Goal: Task Accomplishment & Management: Use online tool/utility

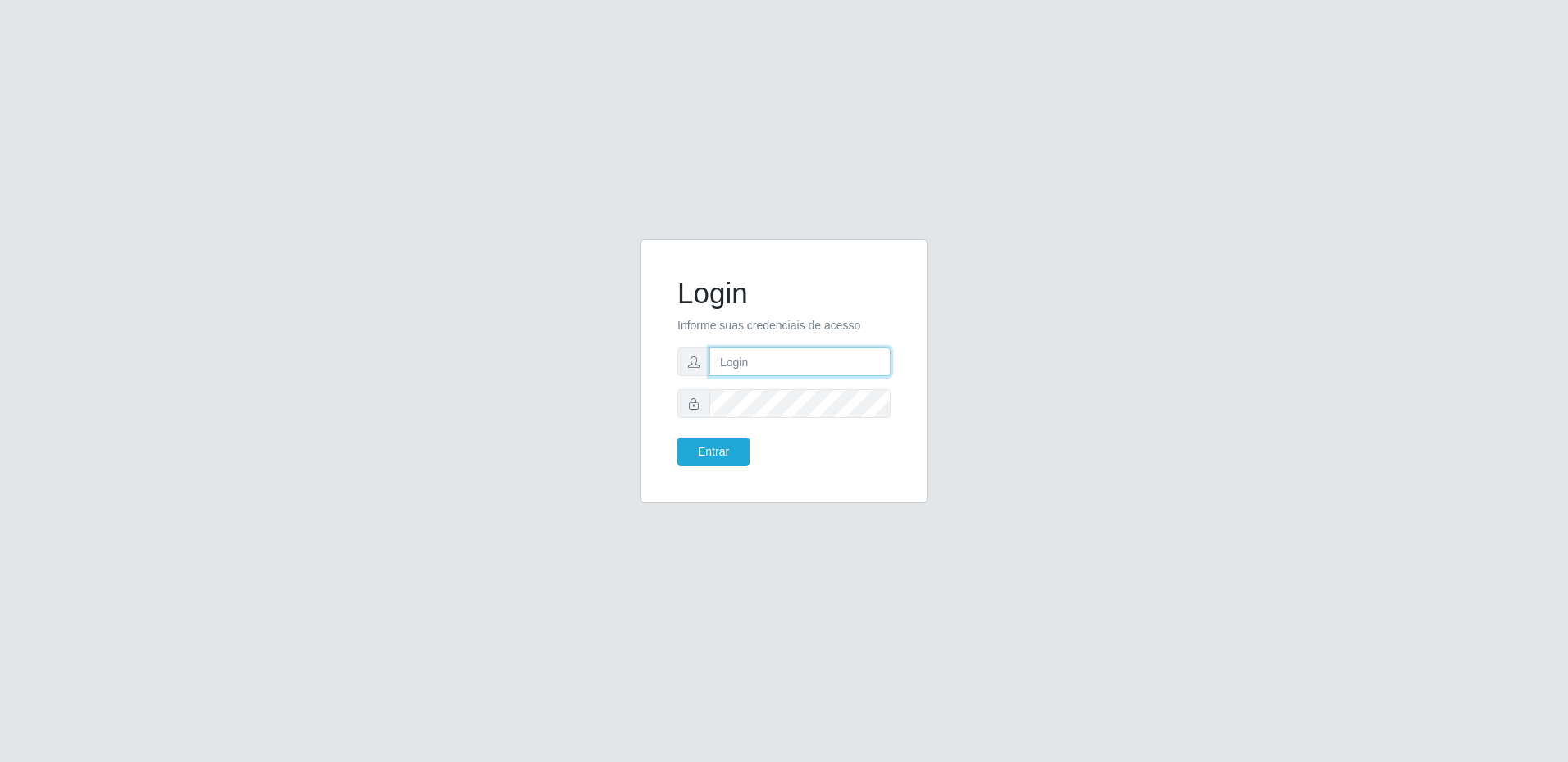
click at [810, 365] on input "text" at bounding box center [800, 362] width 181 height 29
type input "23723"
click at [789, 365] on input "23723" at bounding box center [800, 362] width 181 height 29
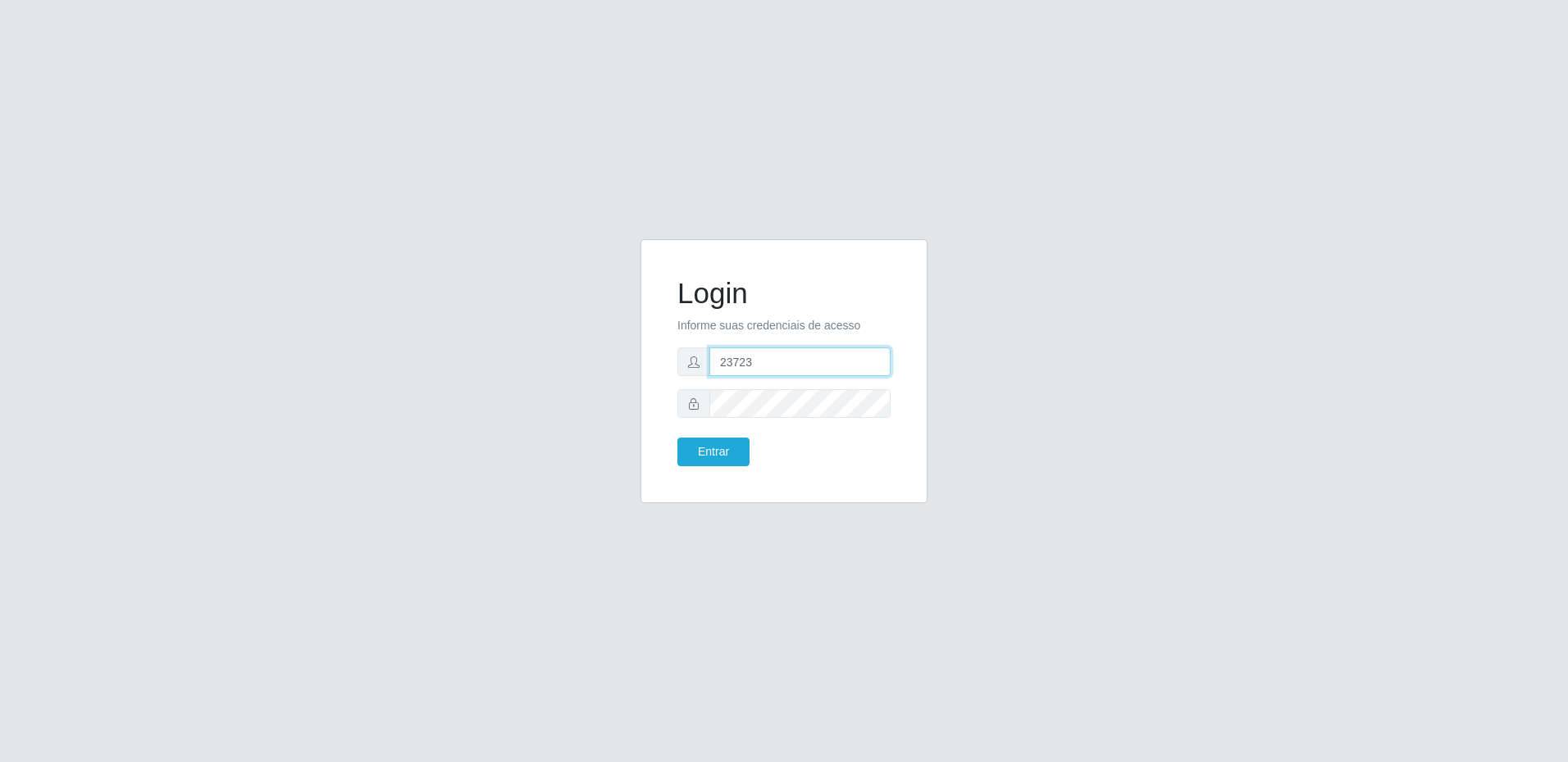
click at [787, 365] on input "23723" at bounding box center [800, 362] width 181 height 29
click at [819, 359] on input "23723" at bounding box center [800, 362] width 181 height 29
click at [820, 358] on input "23723" at bounding box center [800, 362] width 181 height 29
click at [820, 356] on input "23723" at bounding box center [800, 362] width 181 height 29
click at [770, 365] on input "text" at bounding box center [800, 362] width 181 height 29
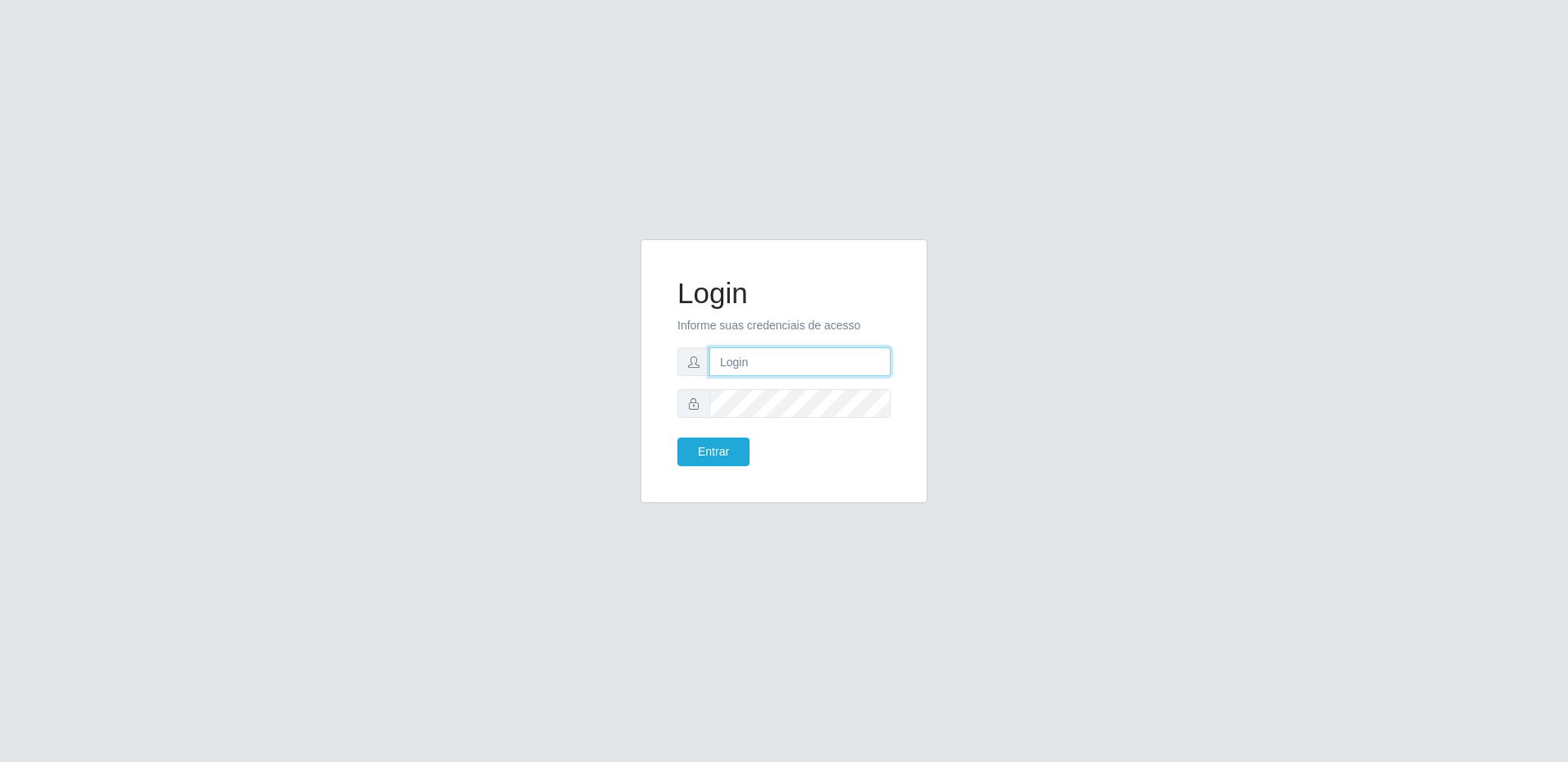
click at [770, 365] on input "text" at bounding box center [800, 362] width 181 height 29
click at [747, 365] on input "text" at bounding box center [800, 362] width 181 height 29
click at [733, 366] on input "text" at bounding box center [800, 362] width 181 height 29
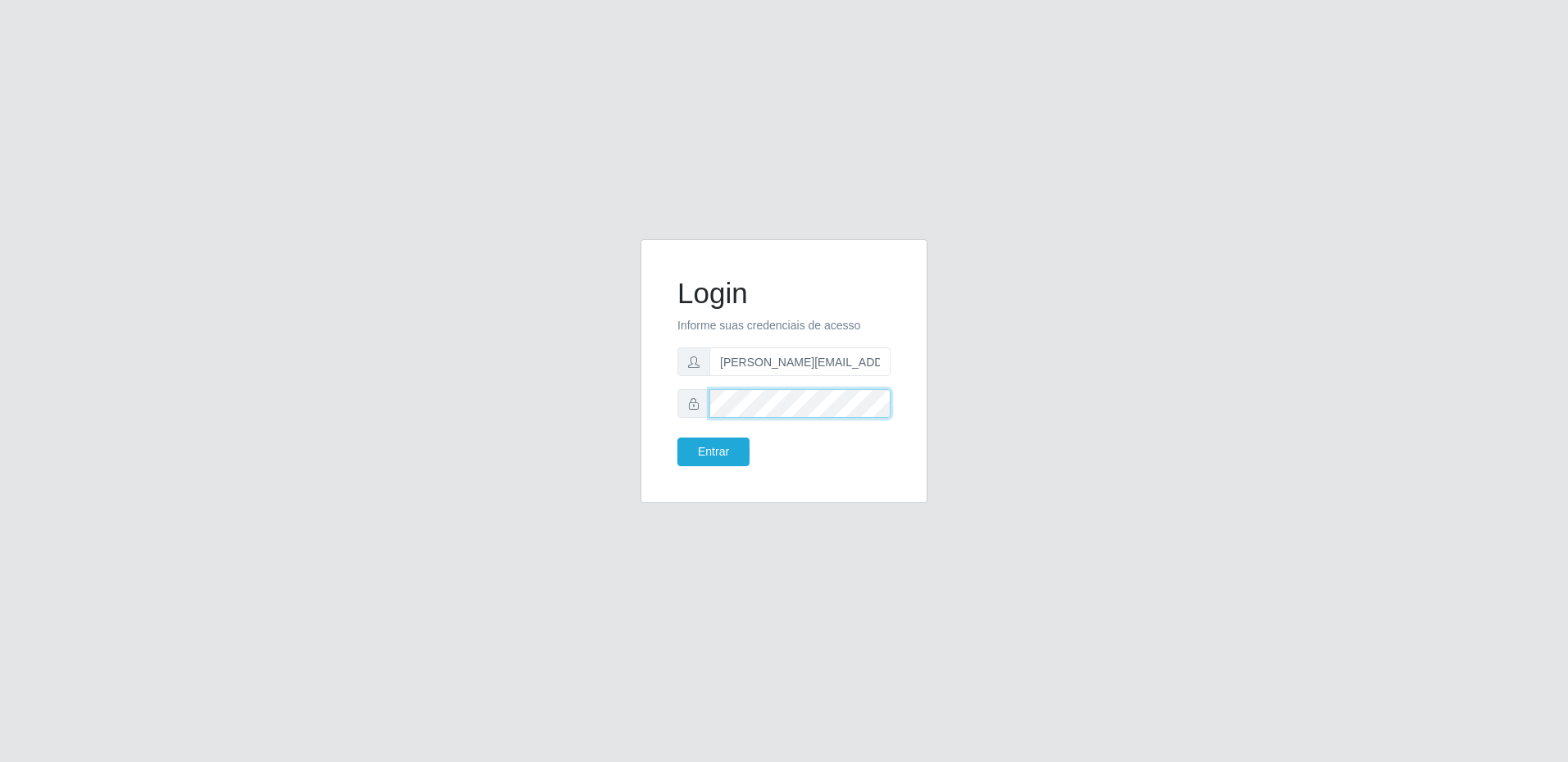
click at [678, 438] on button "Entrar" at bounding box center [713, 452] width 72 height 29
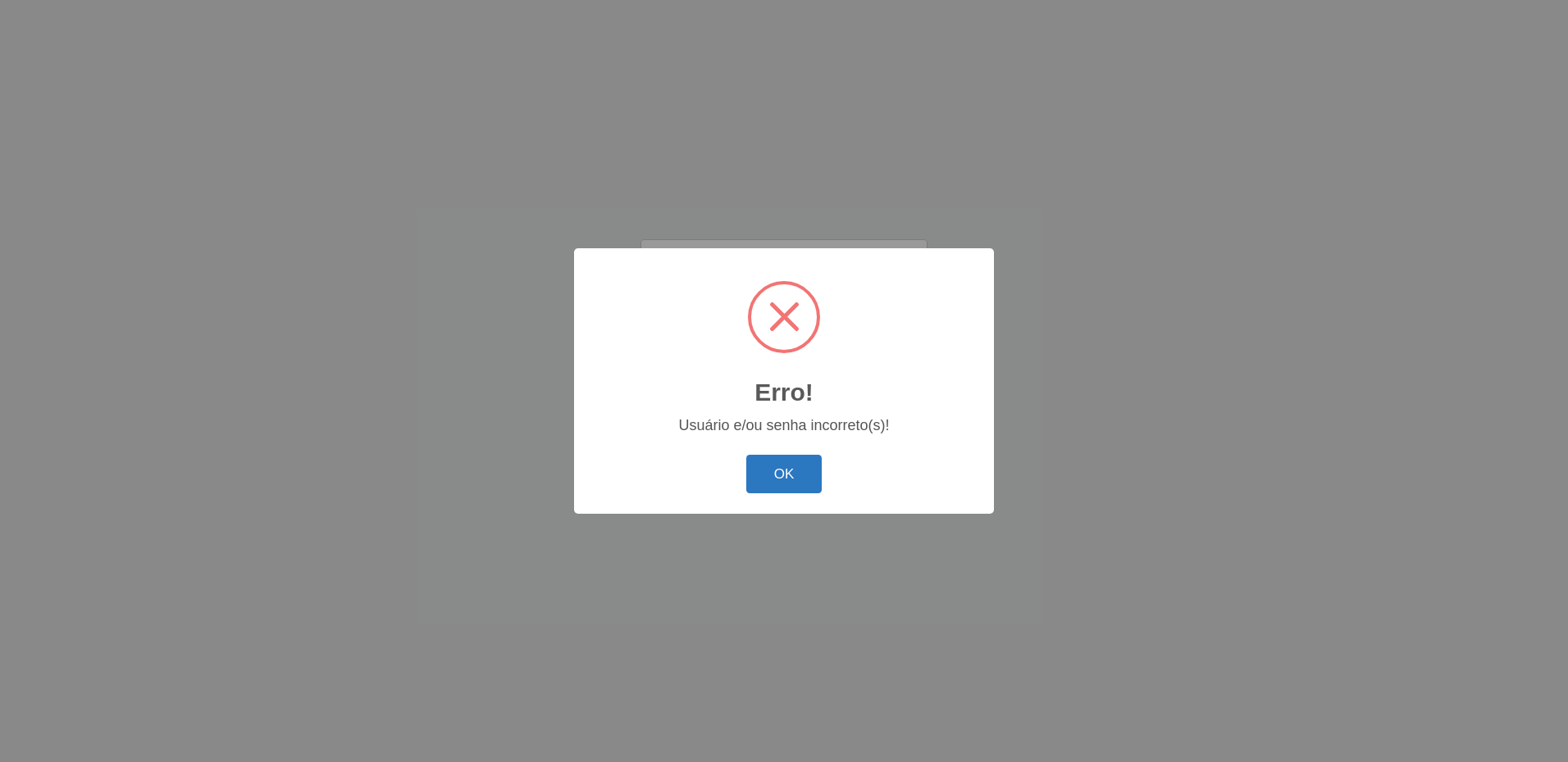
click at [790, 468] on button "OK" at bounding box center [784, 474] width 76 height 39
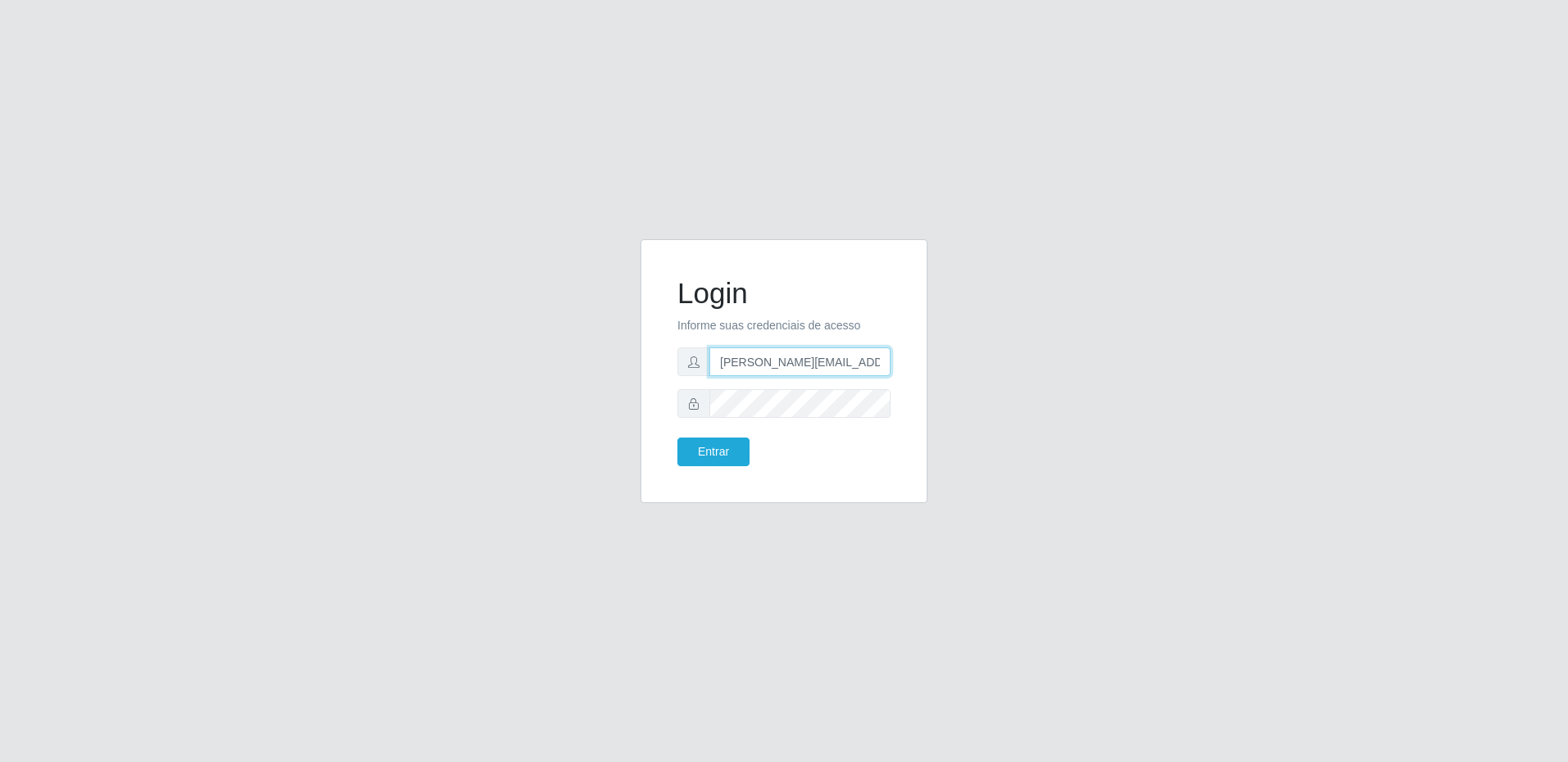
click at [781, 360] on input "[PERSON_NAME][EMAIL_ADDRESS][DOMAIN_NAME]" at bounding box center [800, 362] width 181 height 29
type input "[PERSON_NAME][EMAIL_ADDRESS][PERSON_NAME][DOMAIN_NAME]"
click at [721, 447] on button "Entrar" at bounding box center [713, 452] width 72 height 29
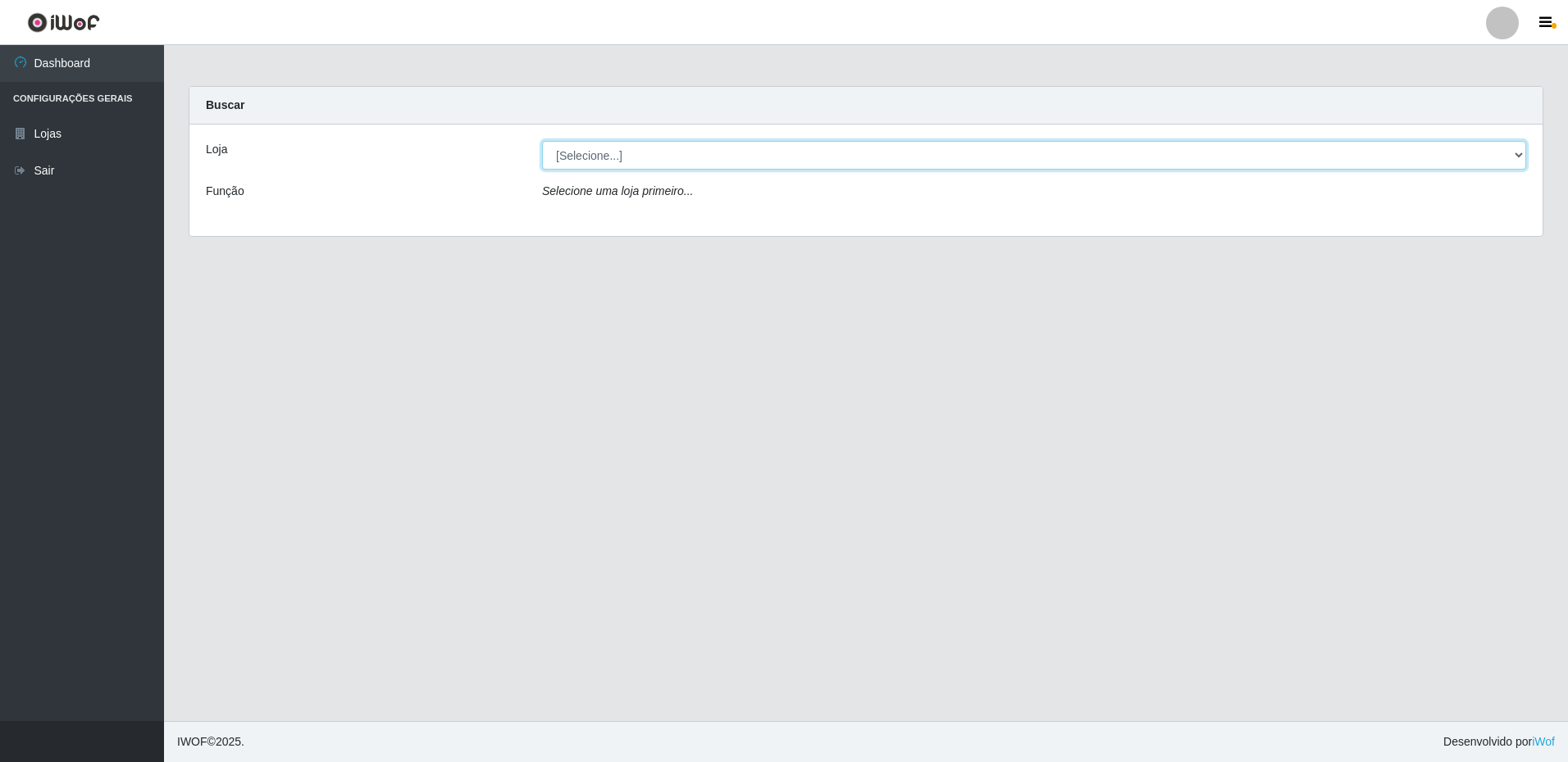
click at [789, 149] on select "[Selecione...] Extrabom - Loja 16 [GEOGRAPHIC_DATA]" at bounding box center [1034, 156] width 984 height 29
select select "450"
click at [542, 141] on select "[Selecione...] Extrabom - Loja 16 [GEOGRAPHIC_DATA]" at bounding box center [1034, 156] width 984 height 29
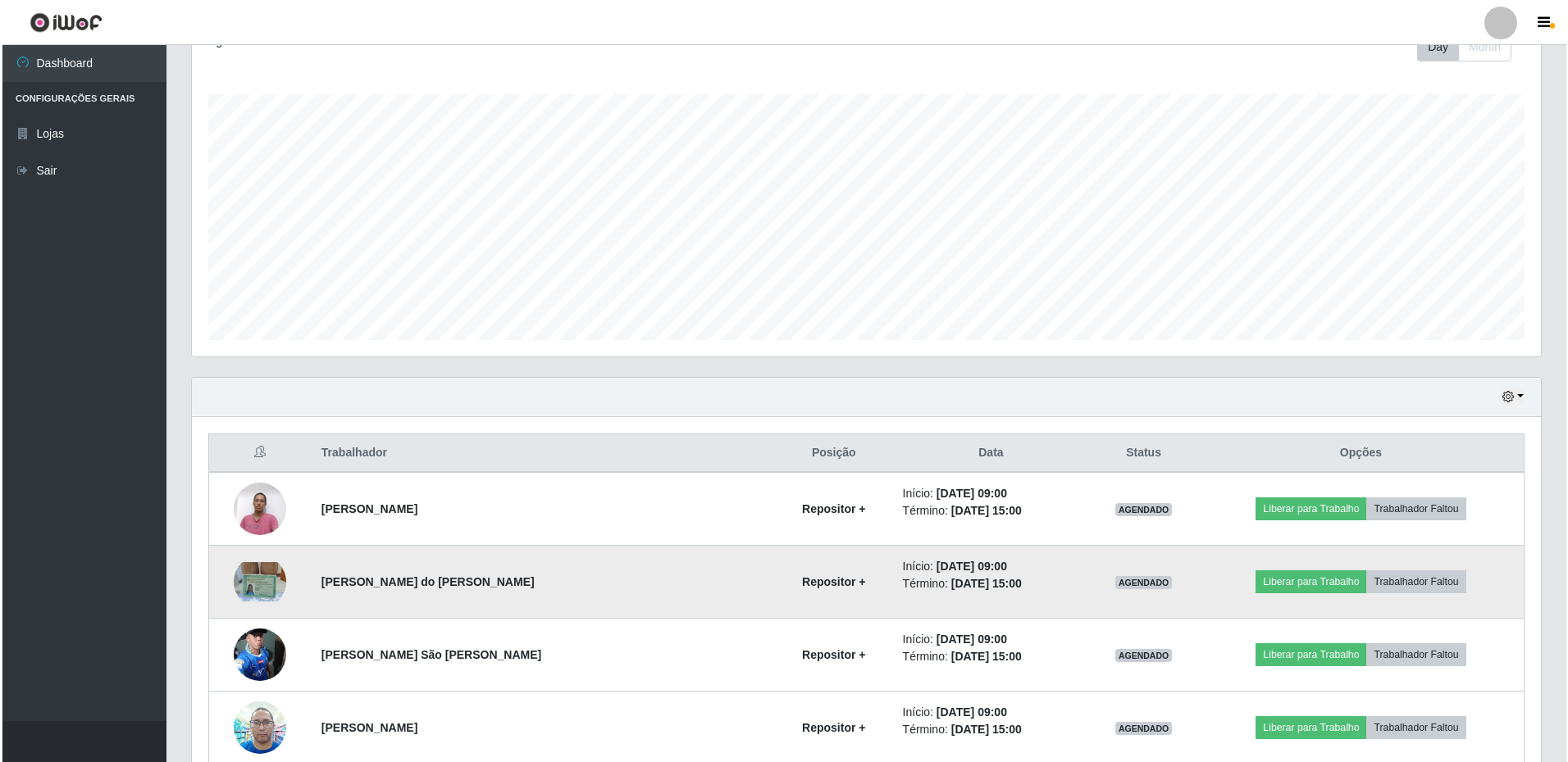
scroll to position [328, 0]
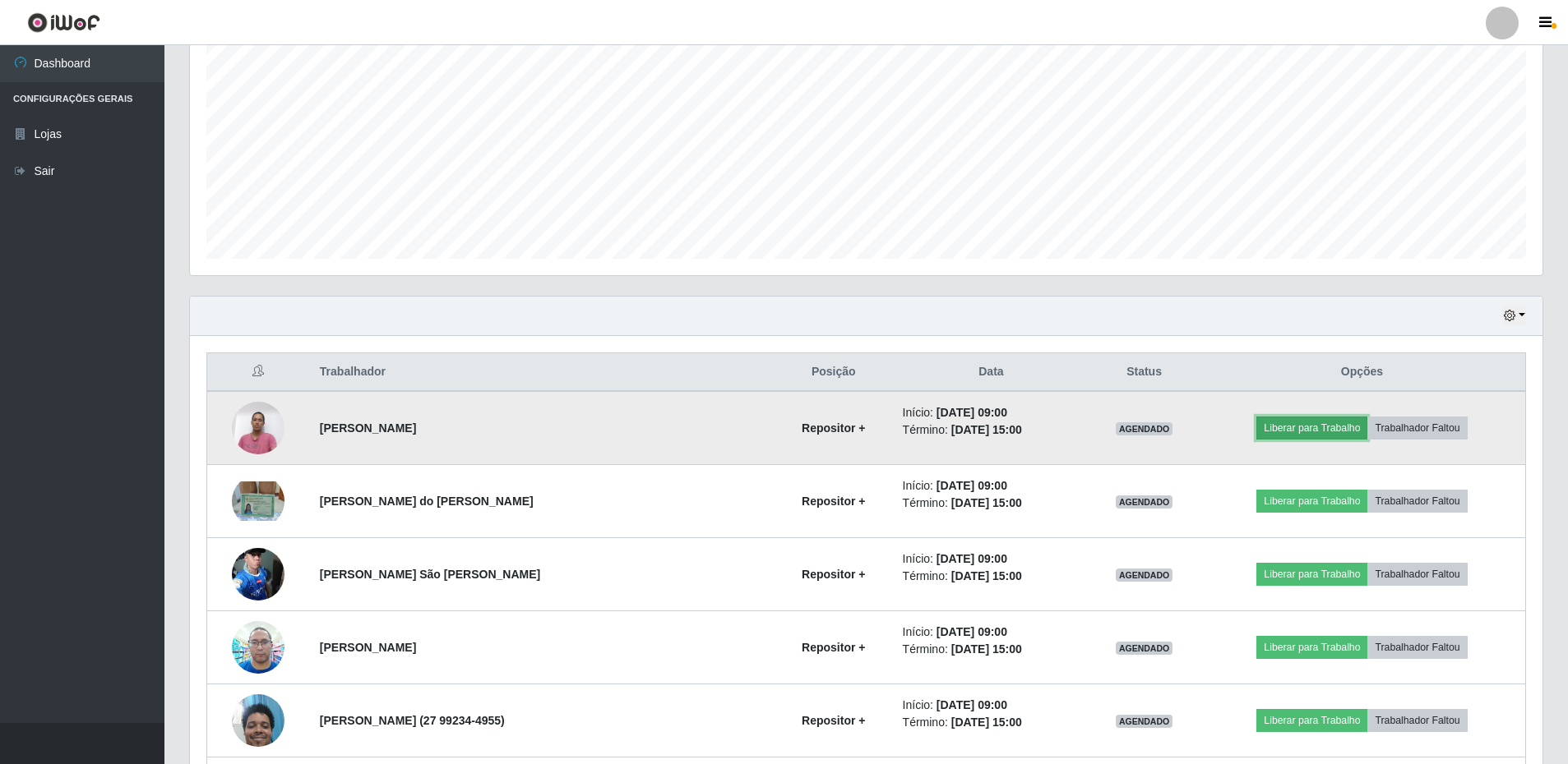
click at [1277, 425] on button "Liberar para Trabalho" at bounding box center [1312, 427] width 111 height 23
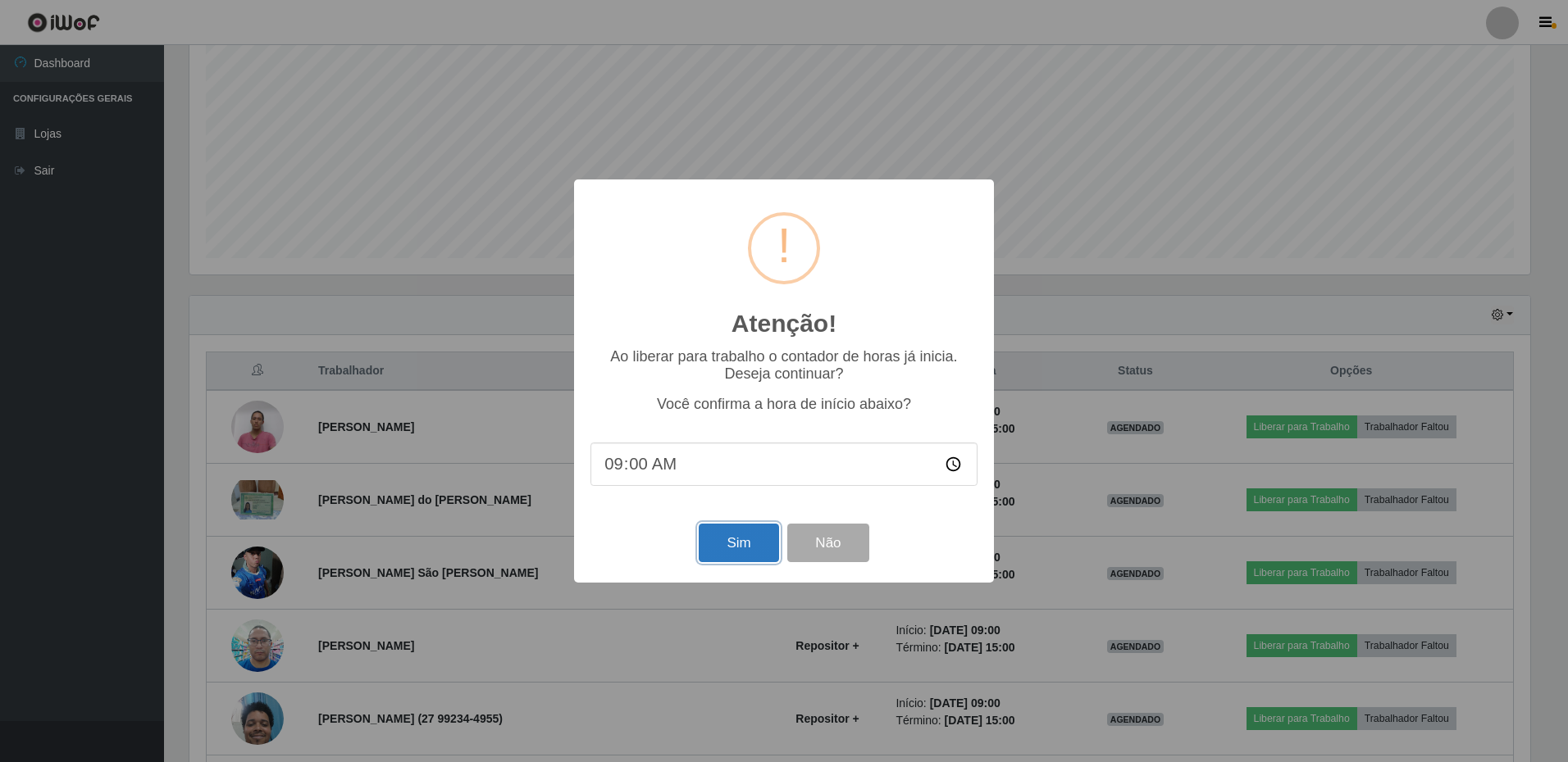
click at [712, 543] on button "Sim" at bounding box center [739, 543] width 80 height 39
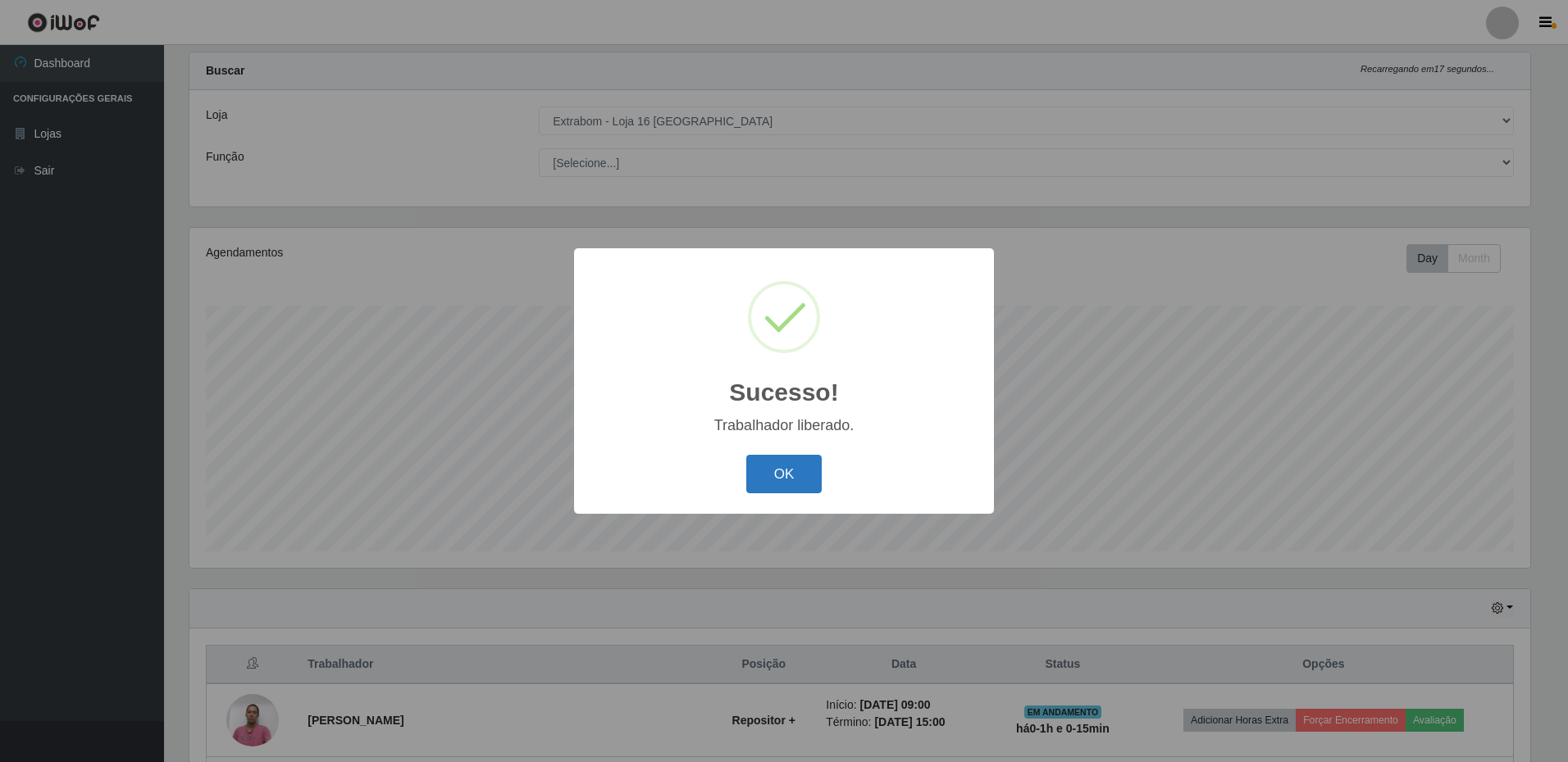
click at [778, 485] on button "OK" at bounding box center [784, 474] width 76 height 39
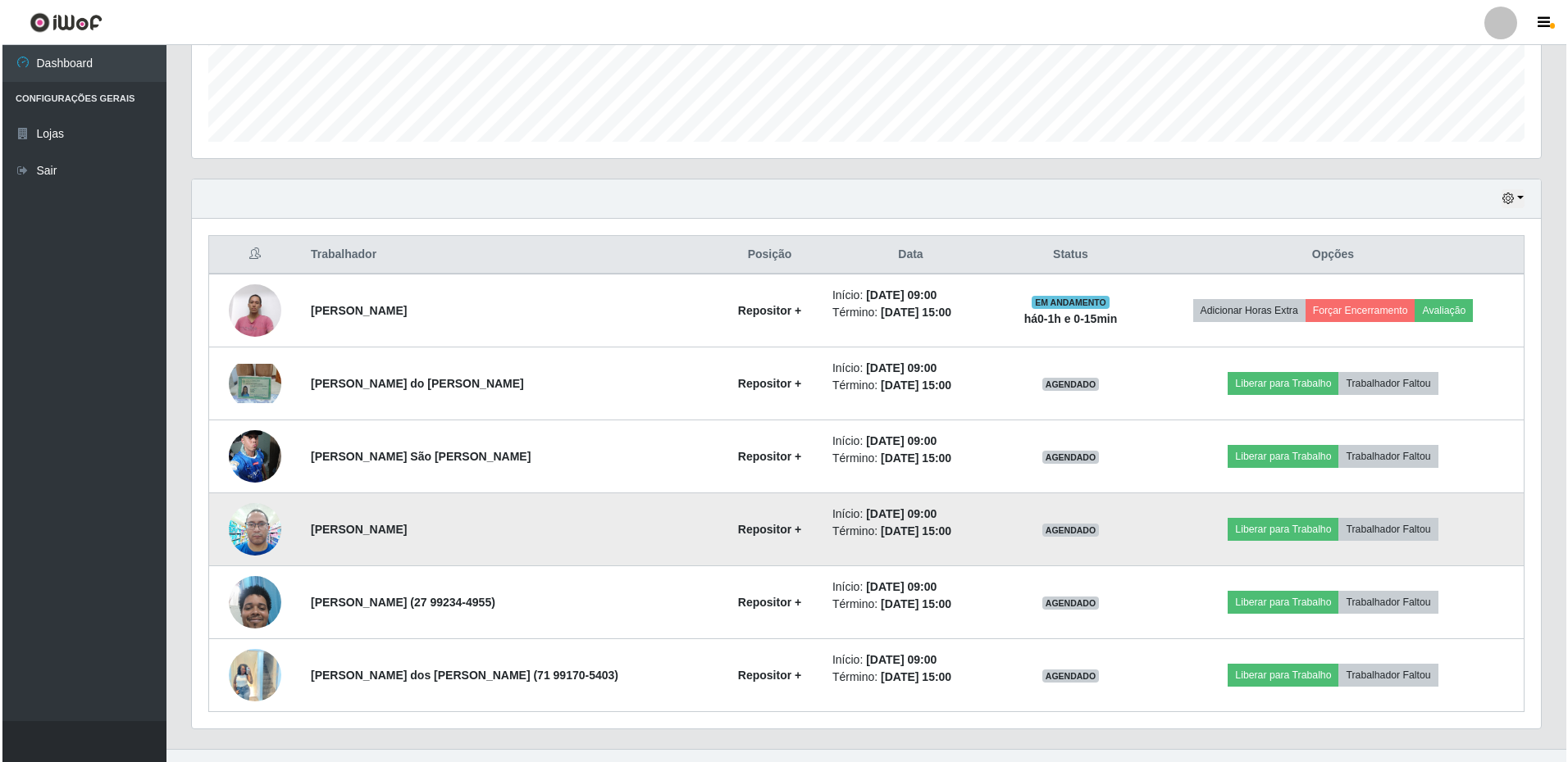
scroll to position [472, 0]
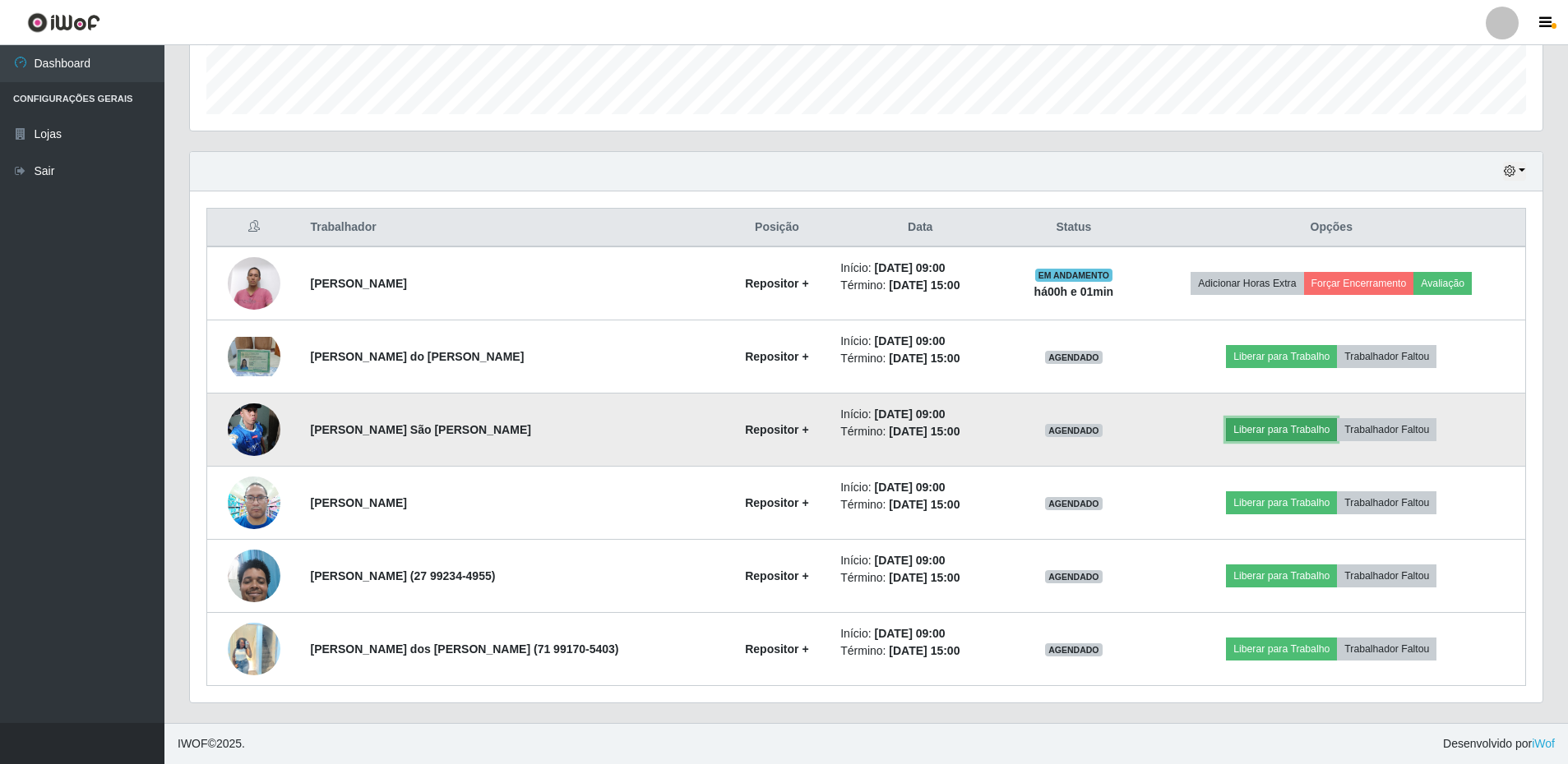
click at [1274, 429] on button "Liberar para Trabalho" at bounding box center [1281, 429] width 111 height 23
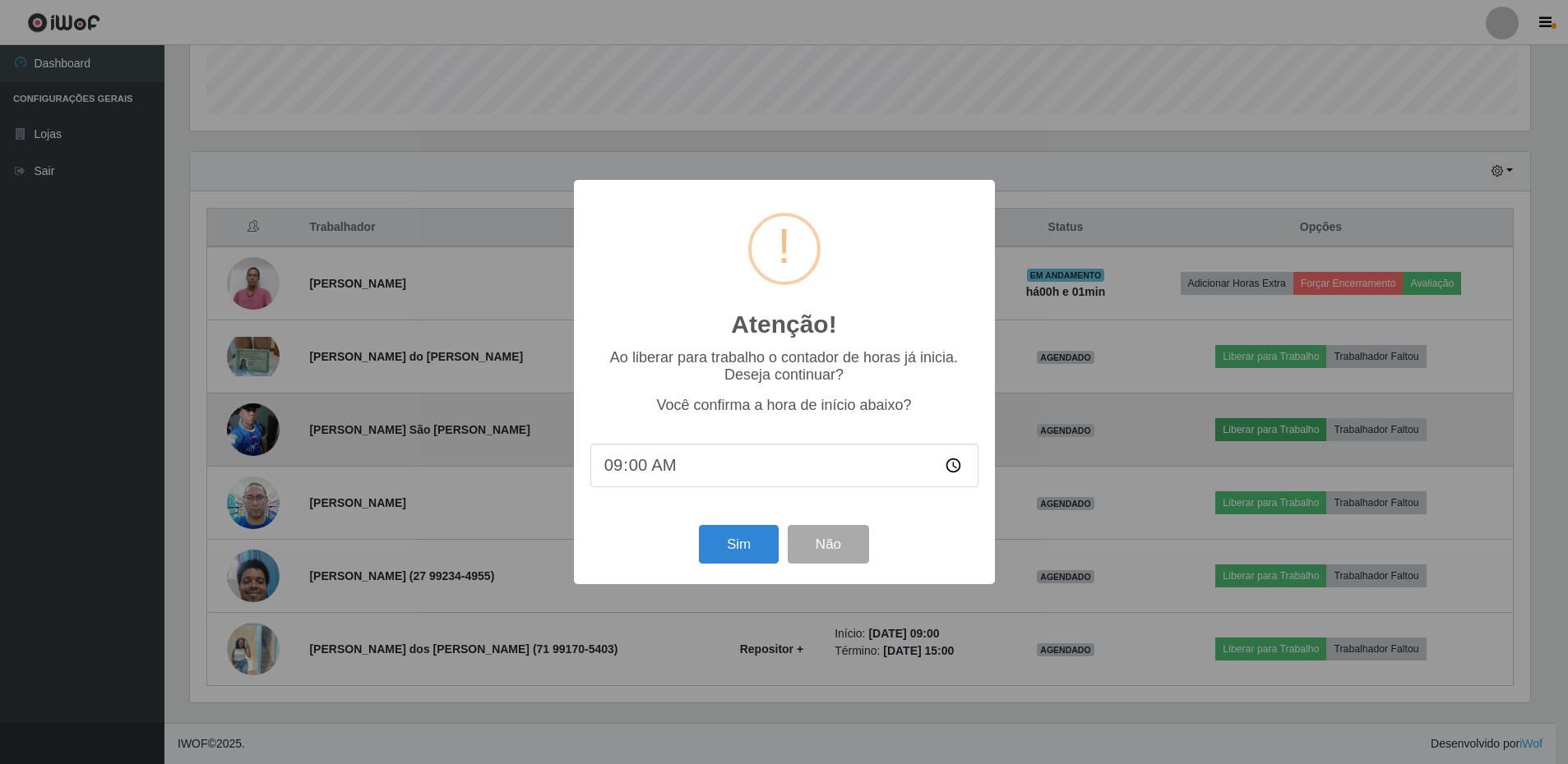
scroll to position [341, 1345]
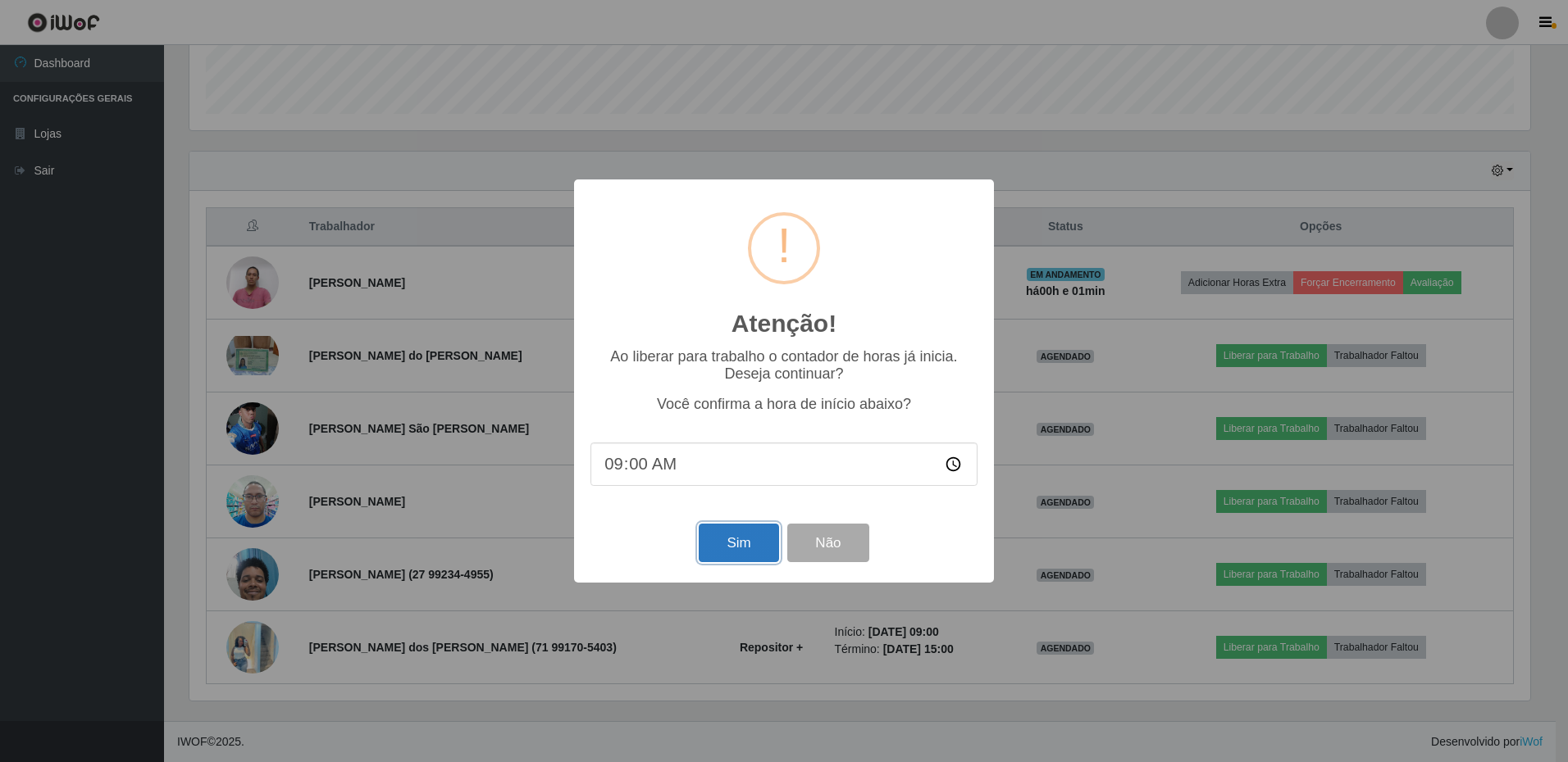
click at [740, 562] on button "Sim" at bounding box center [739, 543] width 80 height 39
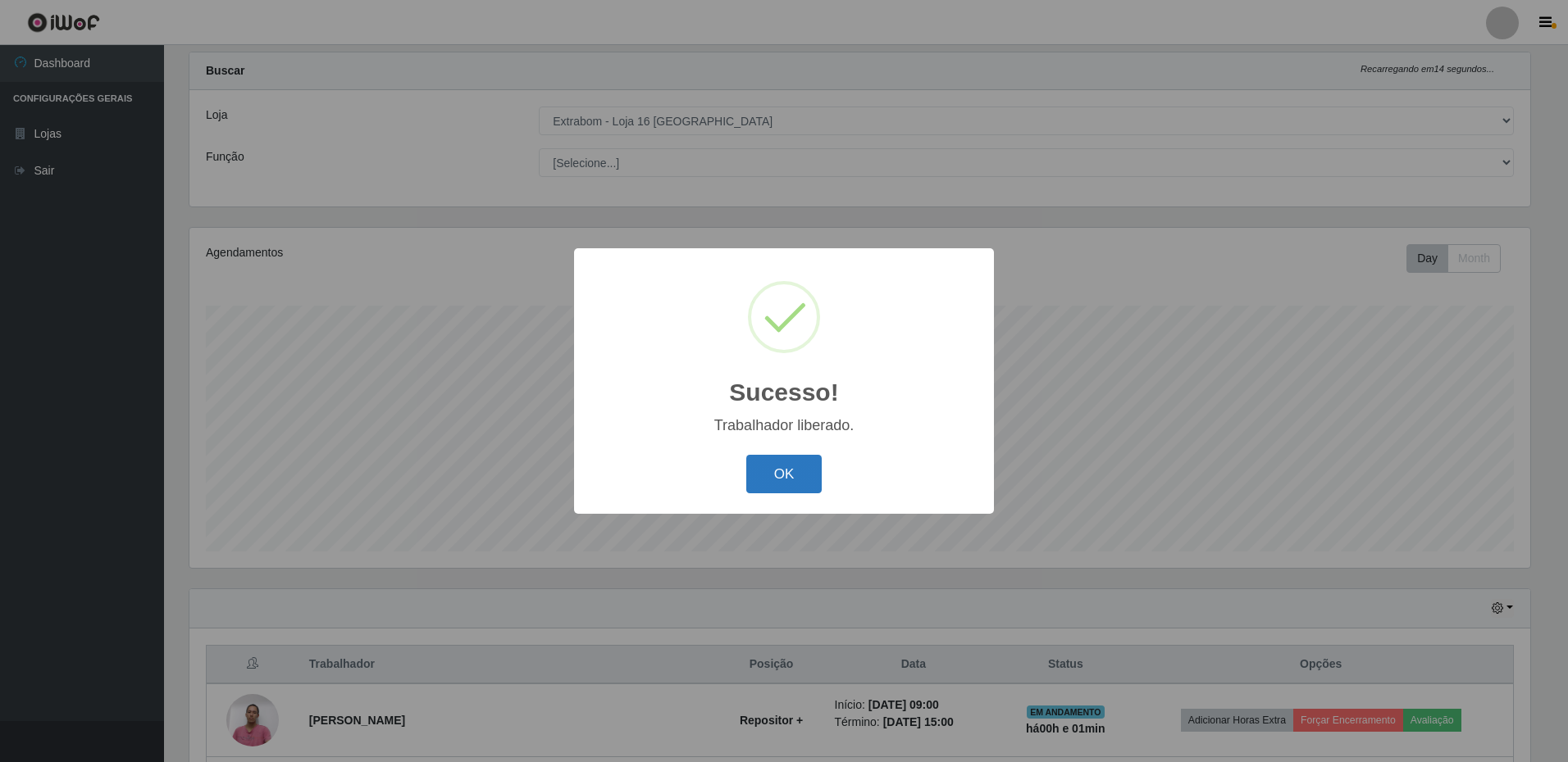
click at [803, 477] on button "OK" at bounding box center [784, 474] width 76 height 39
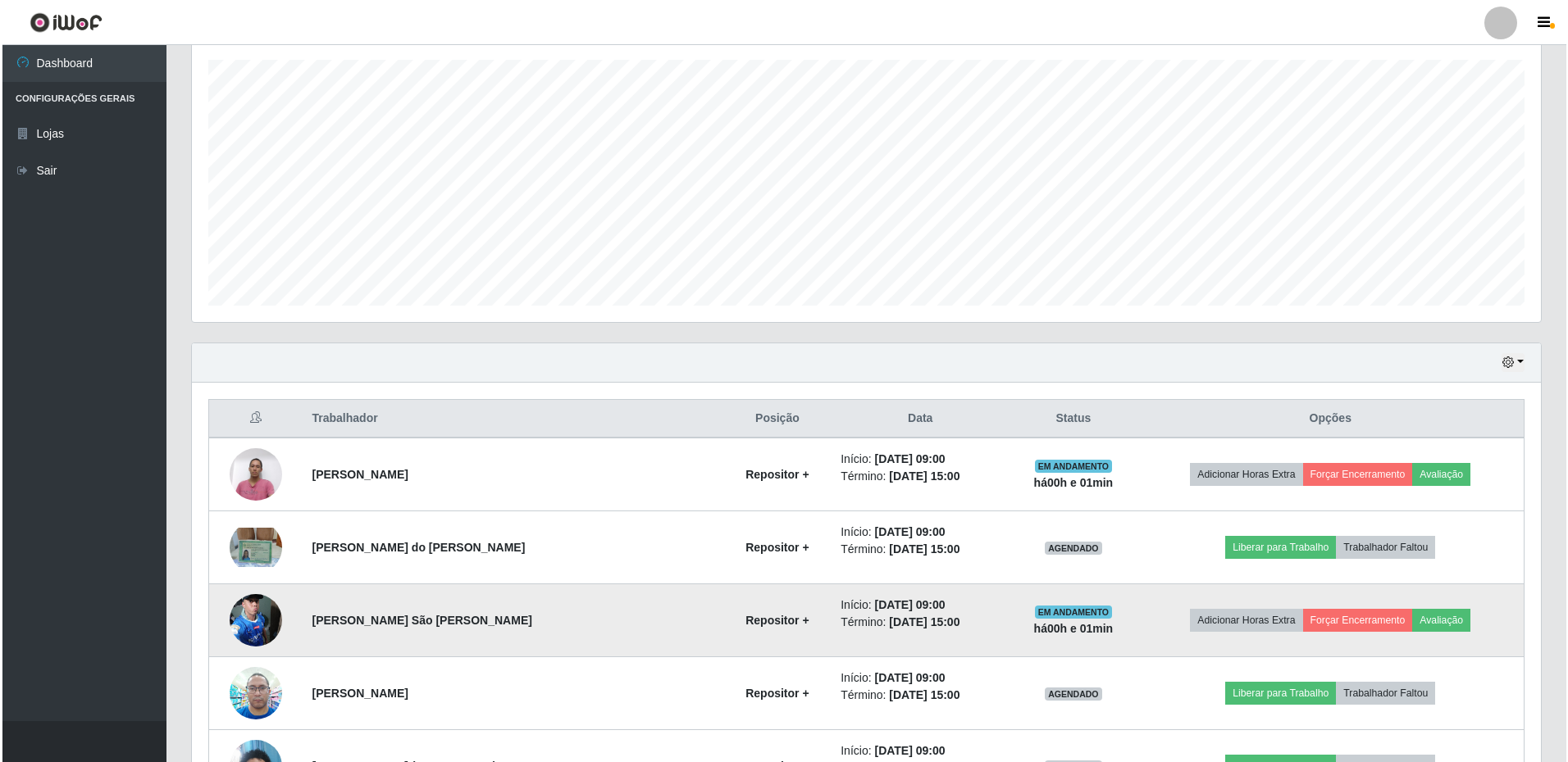
scroll to position [362, 0]
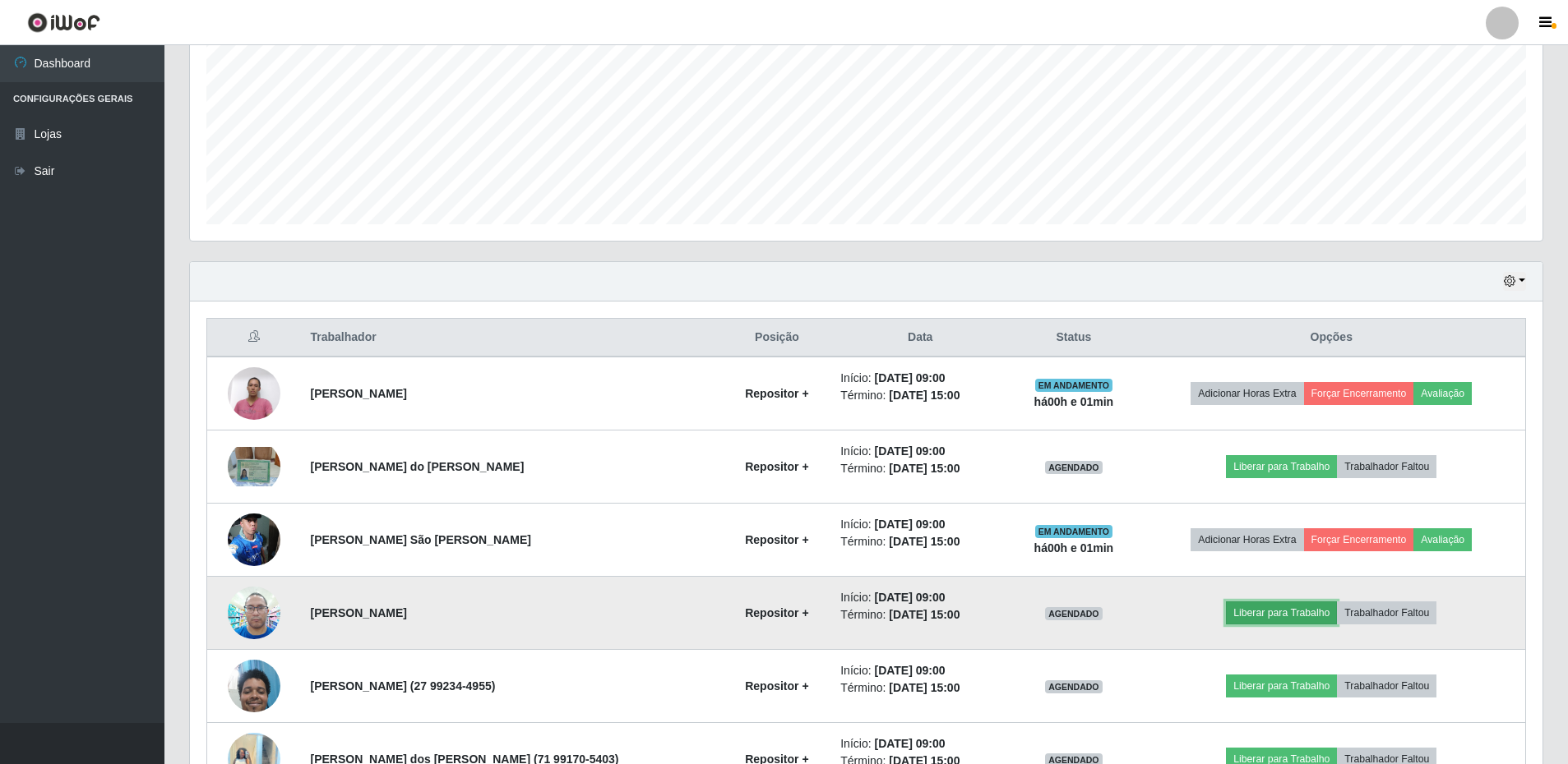
click at [1246, 615] on button "Liberar para Trabalho" at bounding box center [1281, 613] width 111 height 23
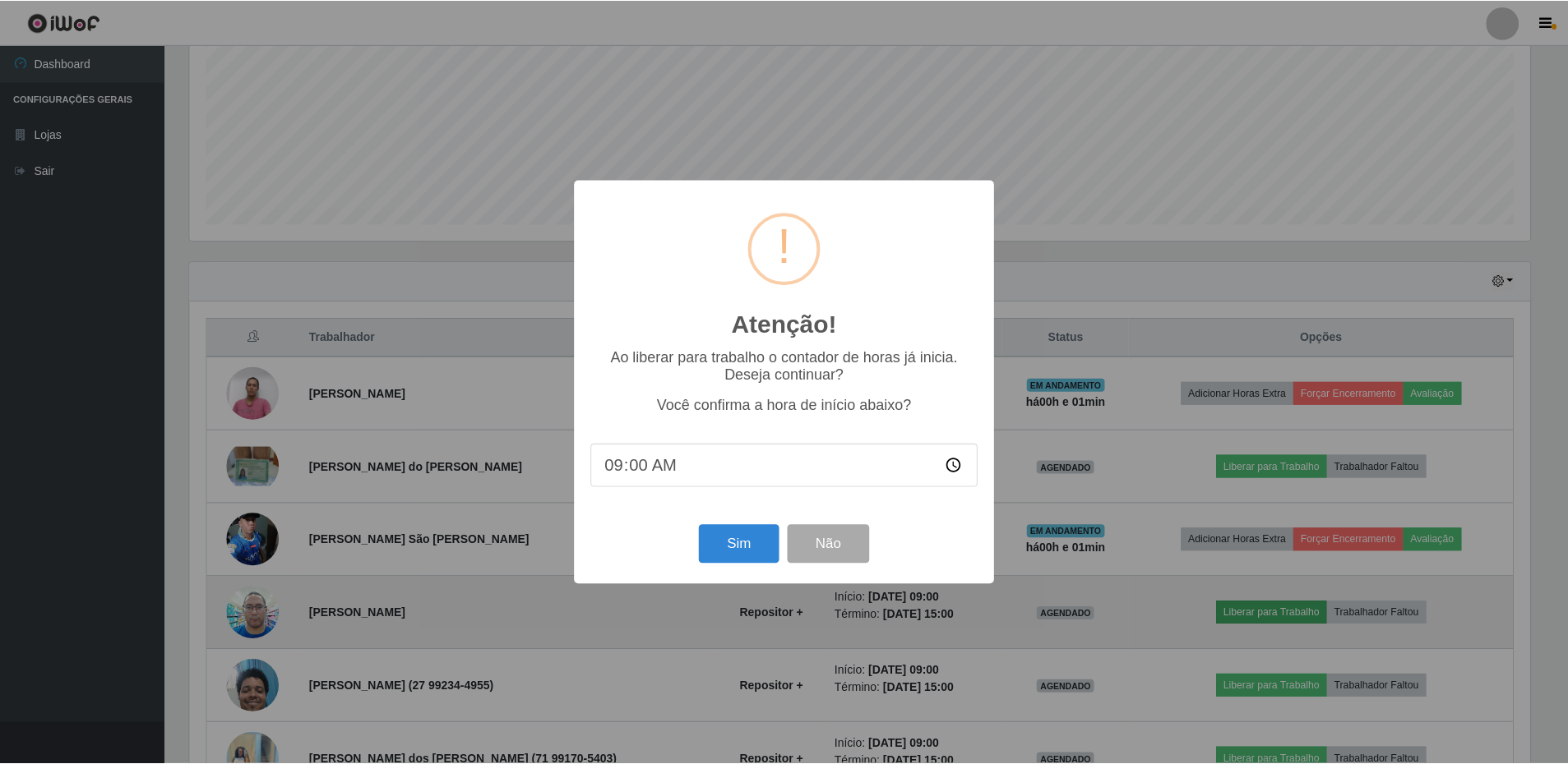
scroll to position [341, 1345]
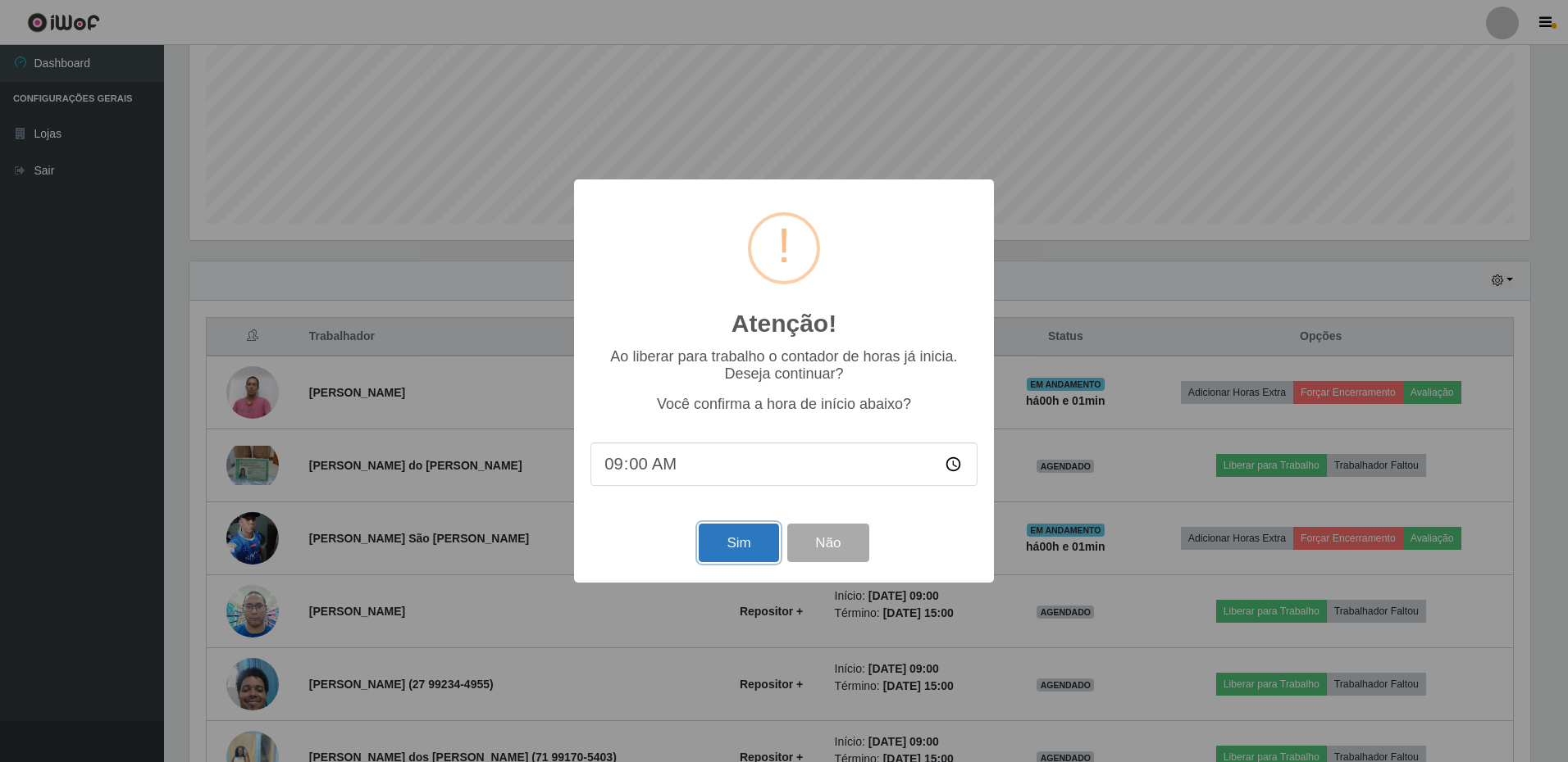
click at [723, 552] on button "Sim" at bounding box center [739, 543] width 80 height 39
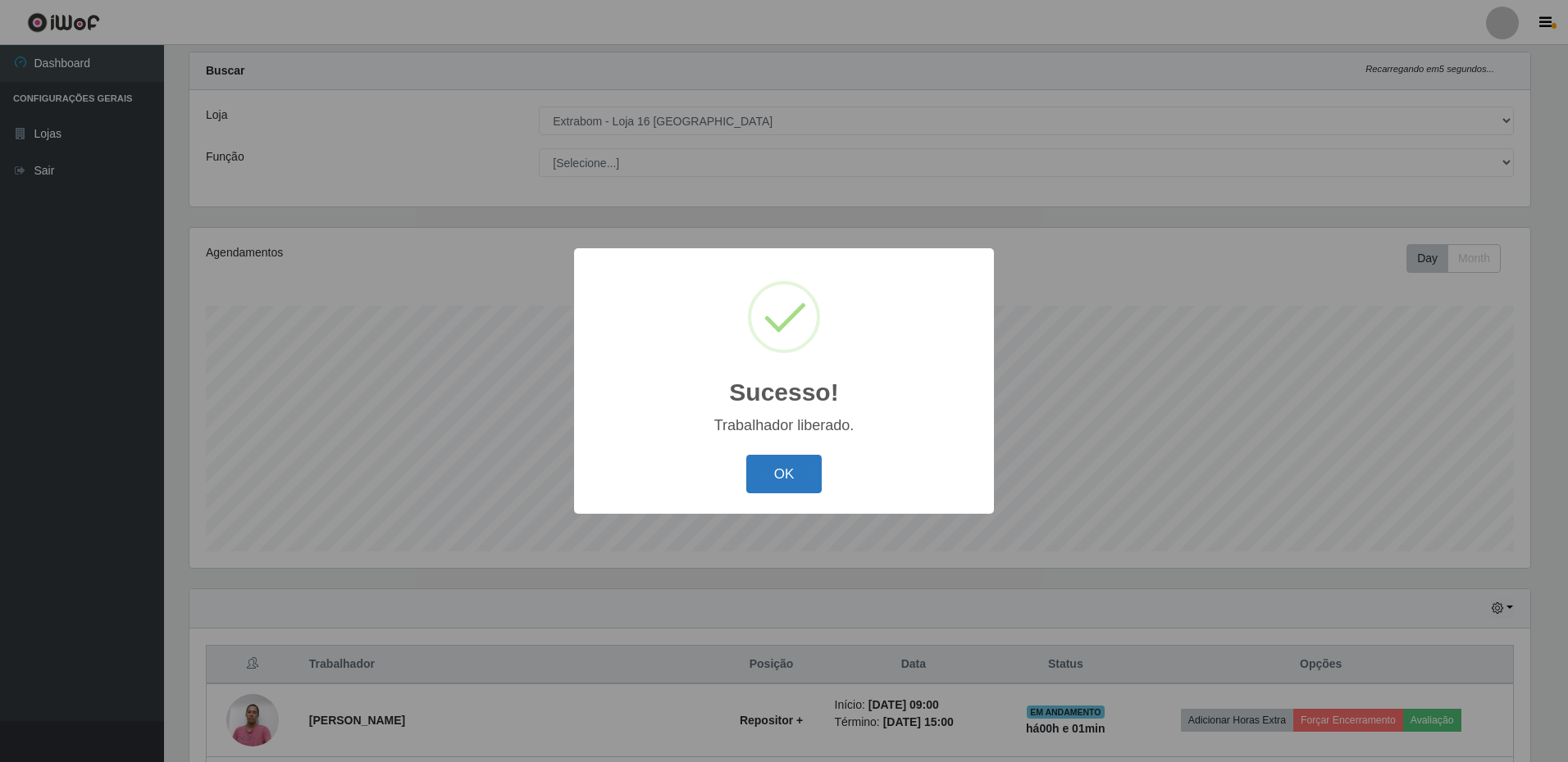
click at [798, 475] on button "OK" at bounding box center [784, 474] width 76 height 39
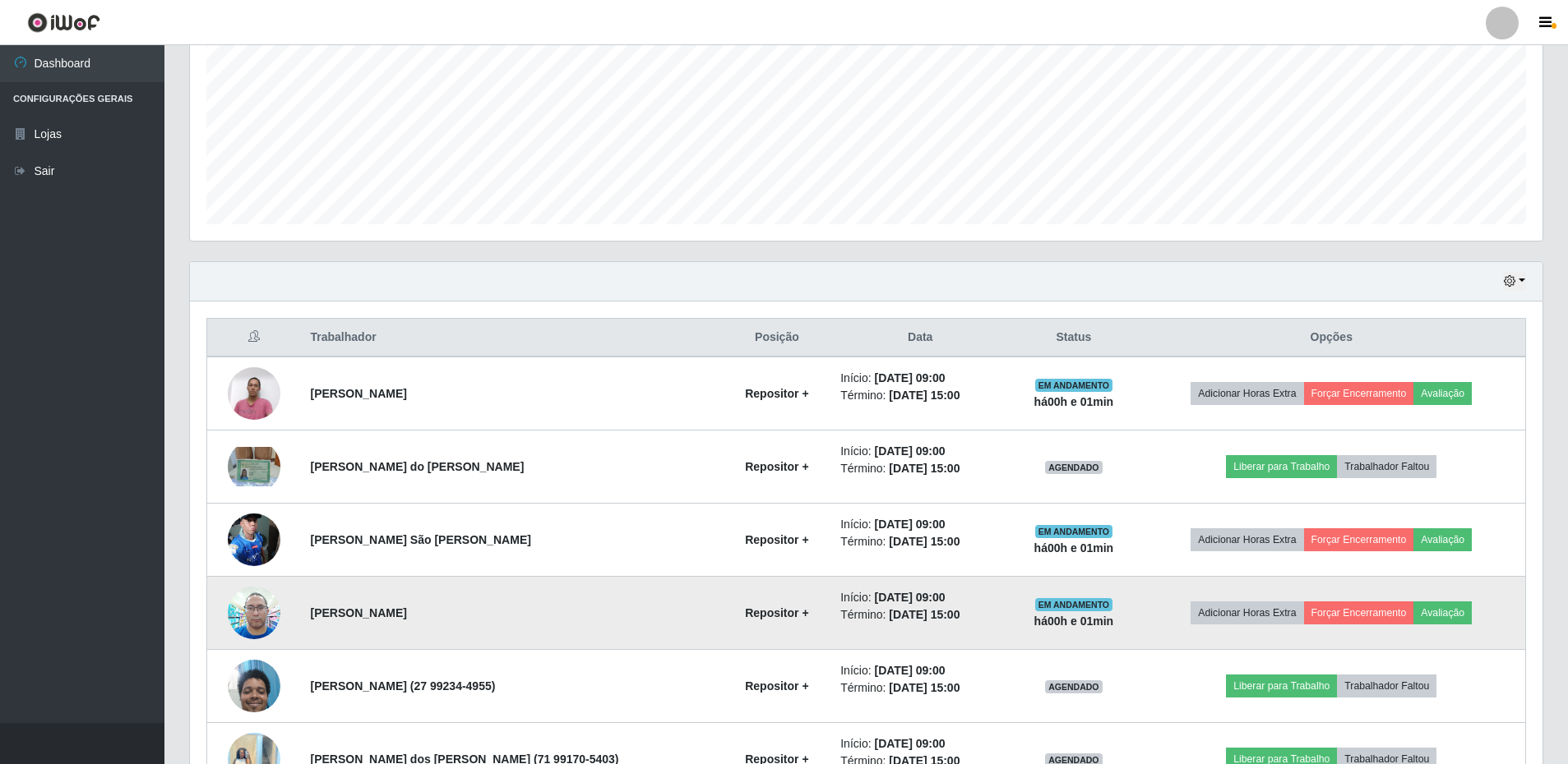
scroll to position [445, 0]
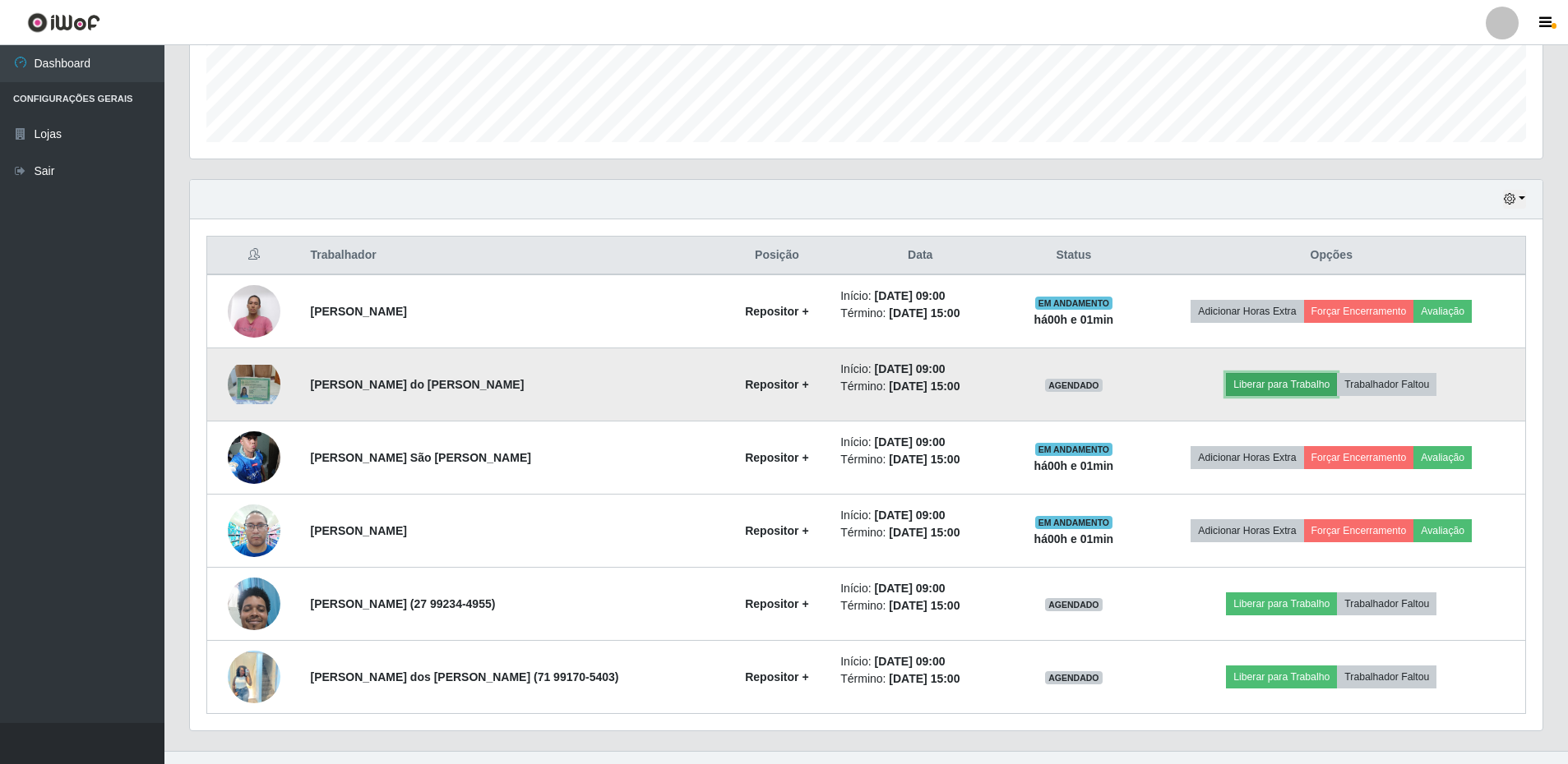
click at [1290, 388] on button "Liberar para Trabalho" at bounding box center [1281, 384] width 111 height 23
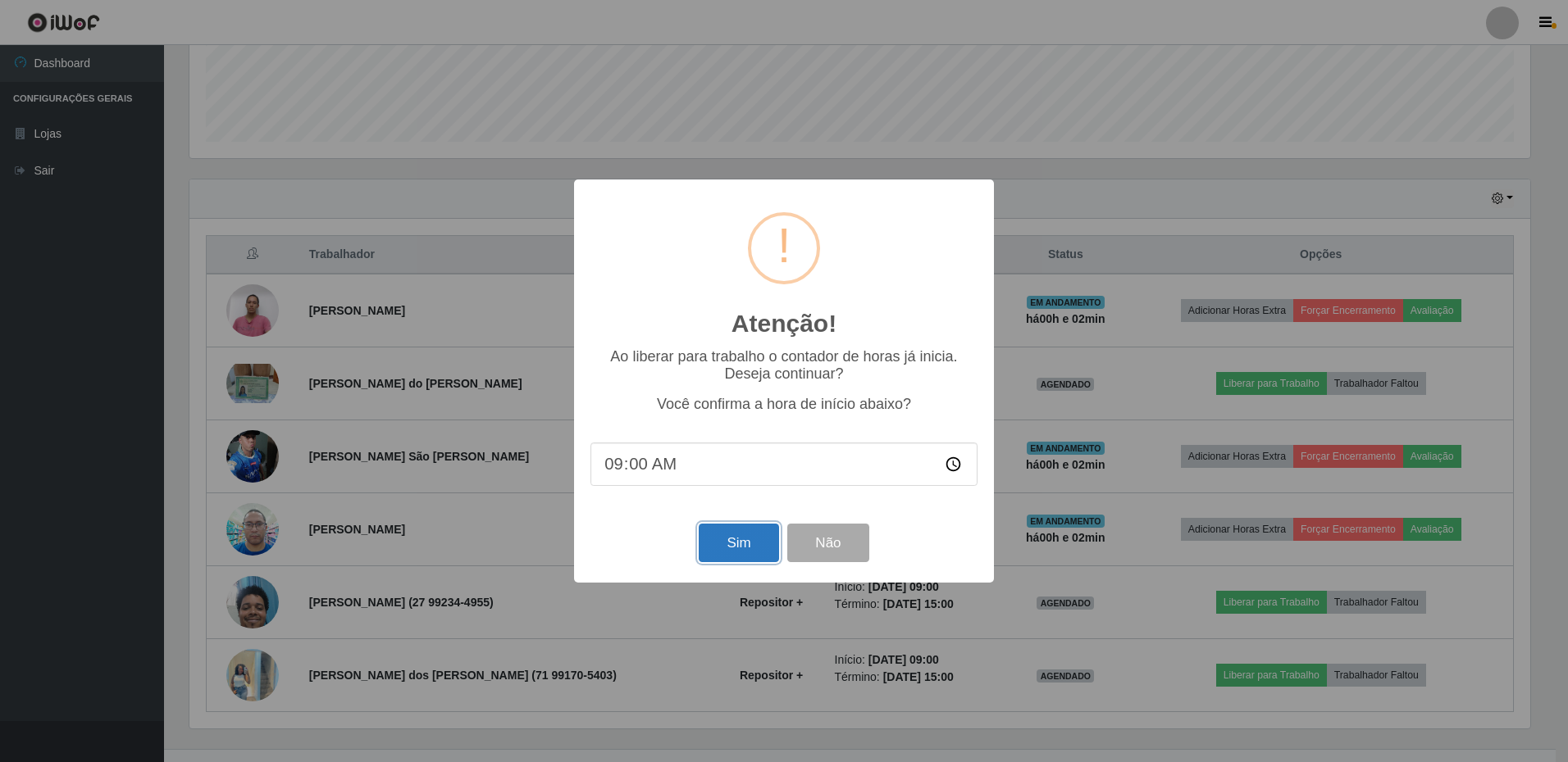
click at [719, 546] on button "Sim" at bounding box center [739, 543] width 80 height 39
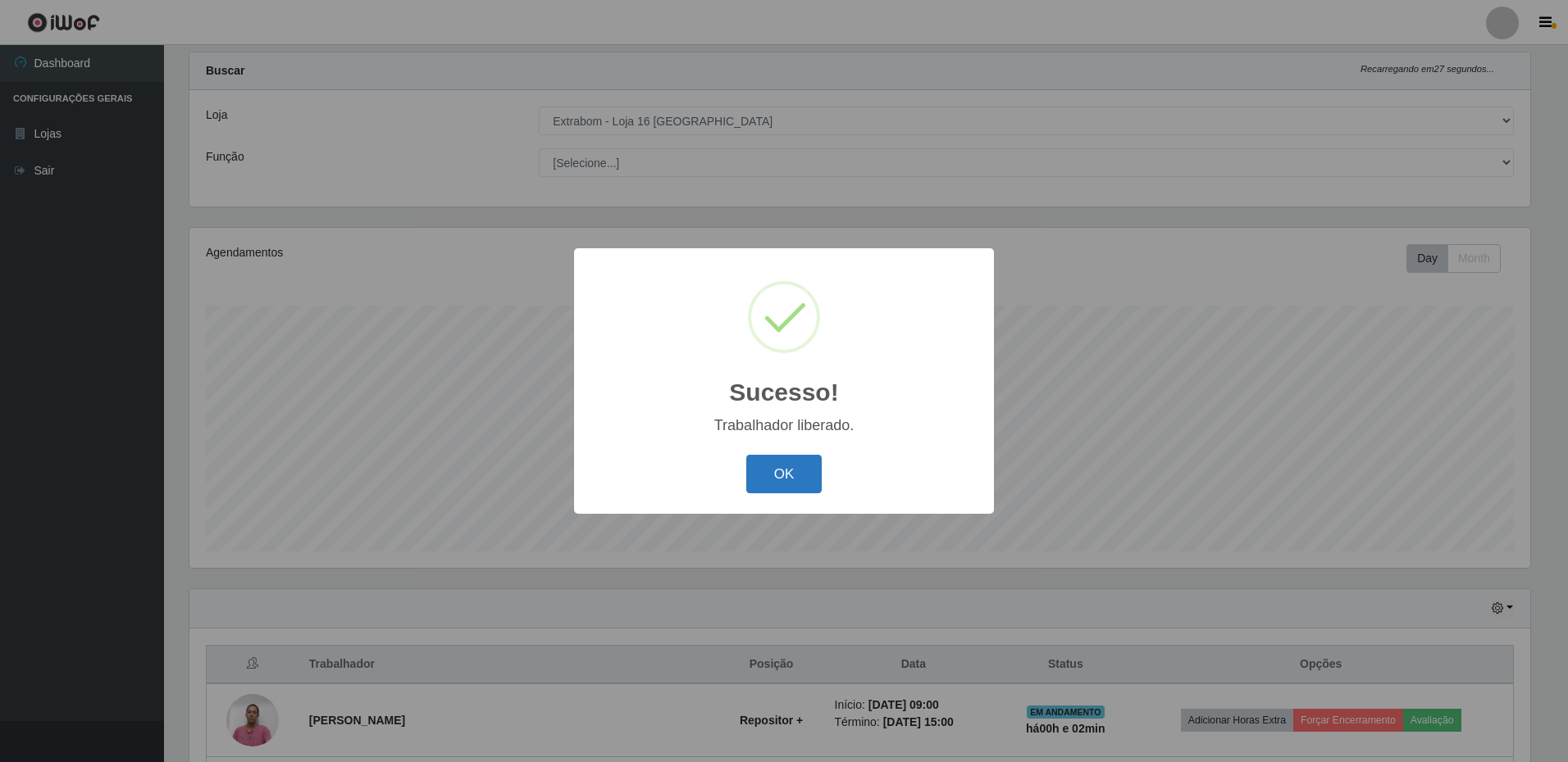
click at [802, 464] on button "OK" at bounding box center [784, 474] width 76 height 39
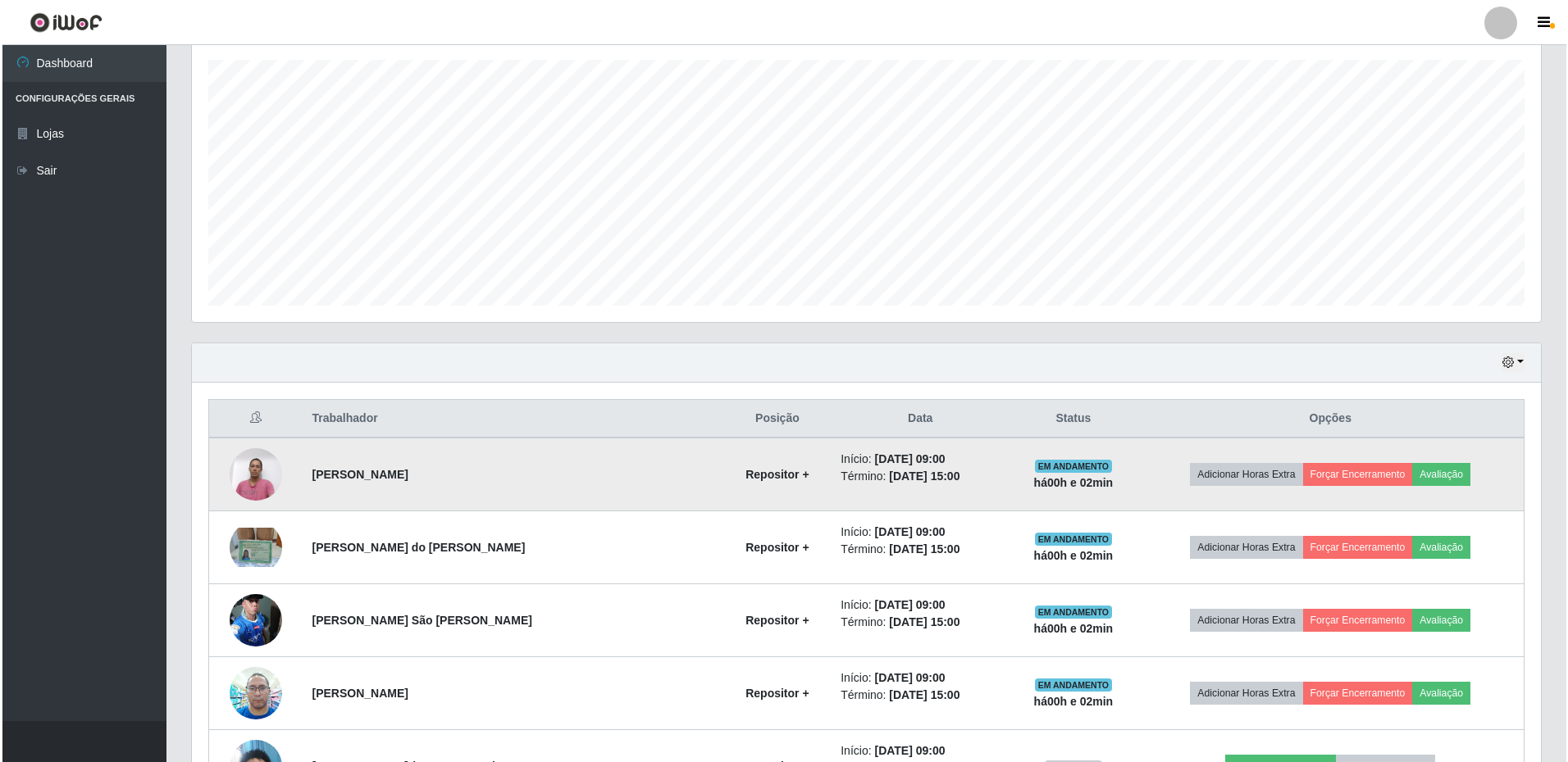
scroll to position [0, 0]
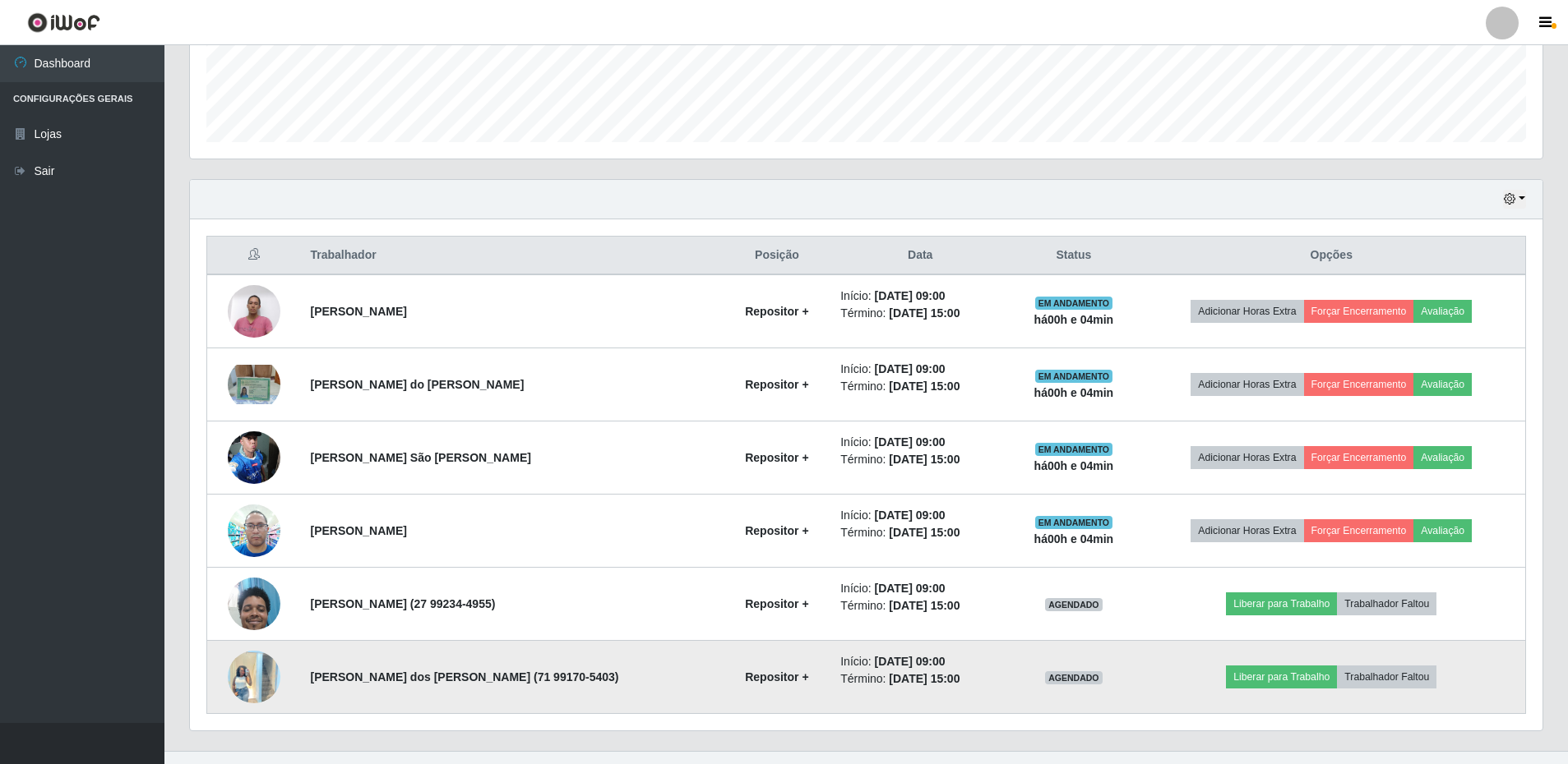
click at [247, 681] on img at bounding box center [255, 677] width 53 height 70
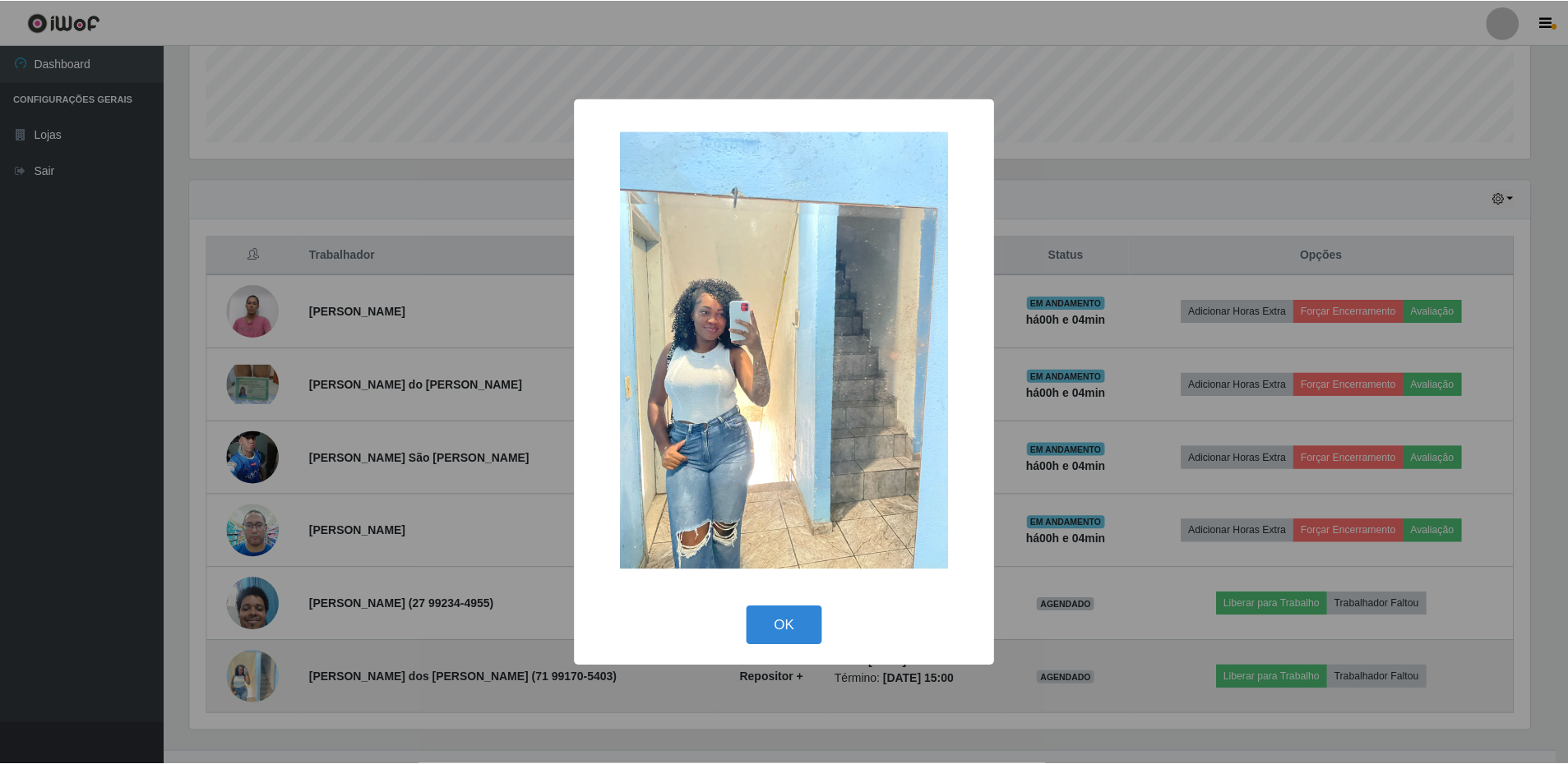
scroll to position [341, 1345]
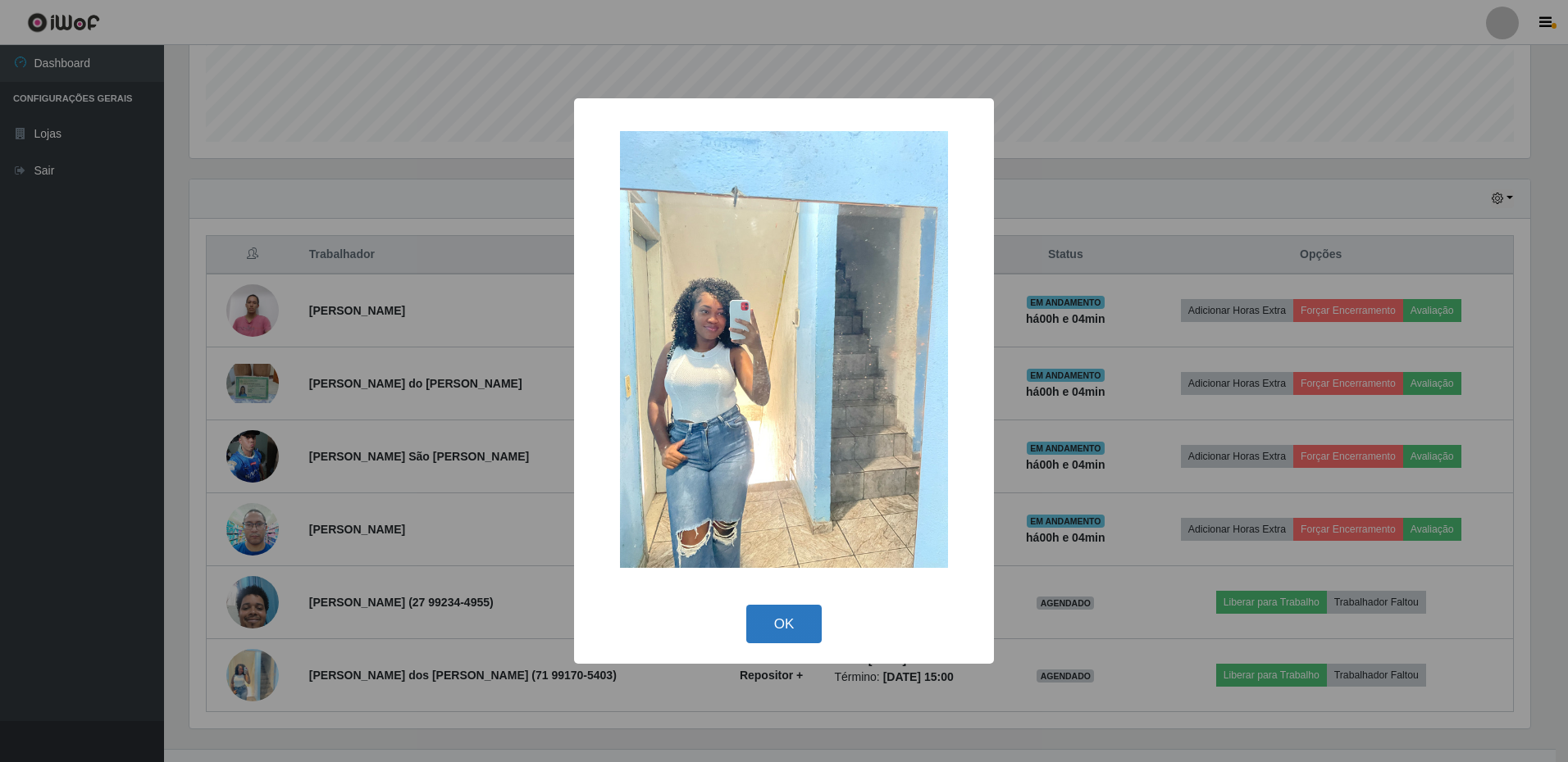
click at [796, 629] on button "OK" at bounding box center [784, 624] width 76 height 39
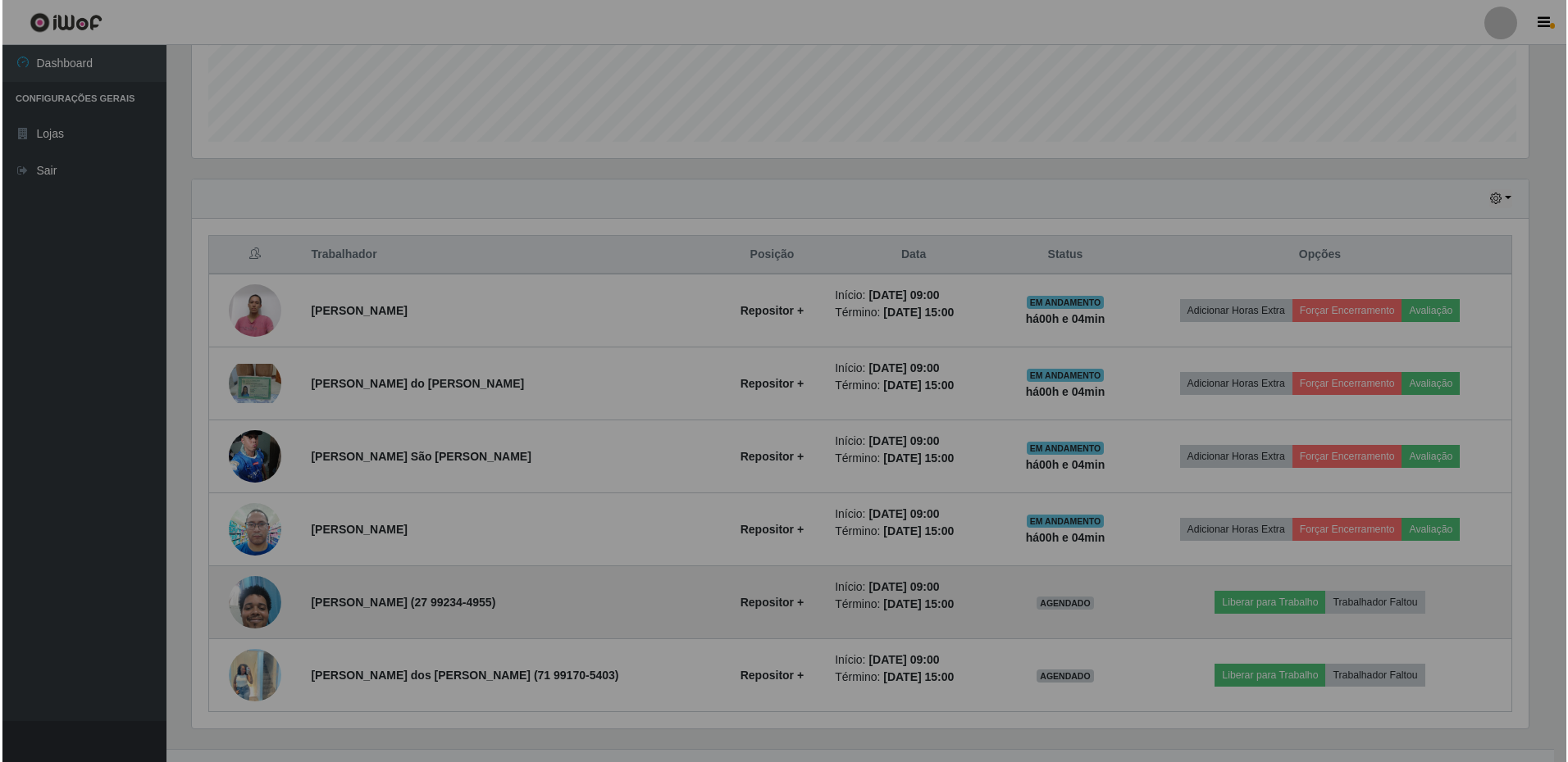
scroll to position [340, 1350]
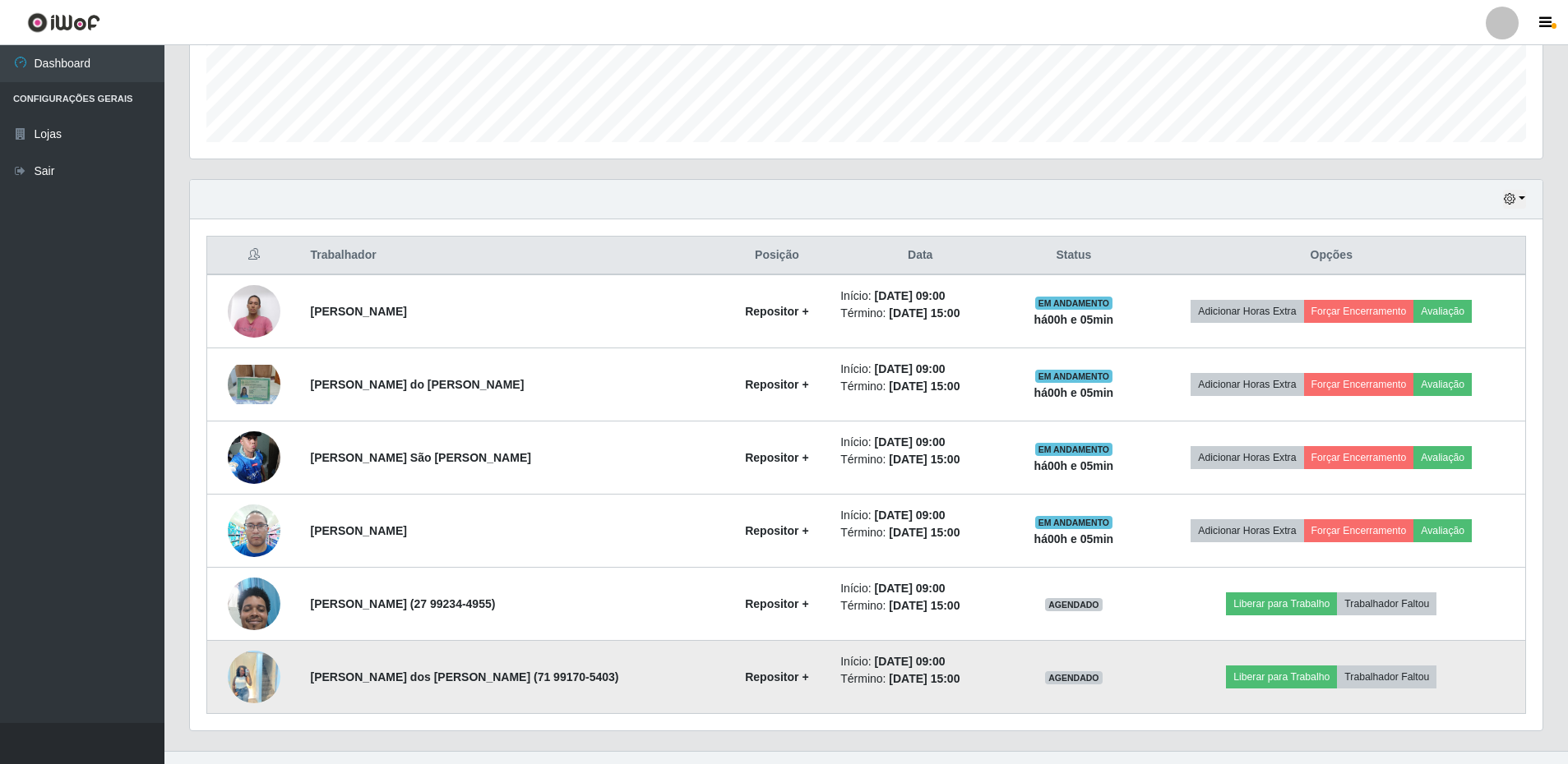
click at [268, 677] on img at bounding box center [255, 677] width 53 height 70
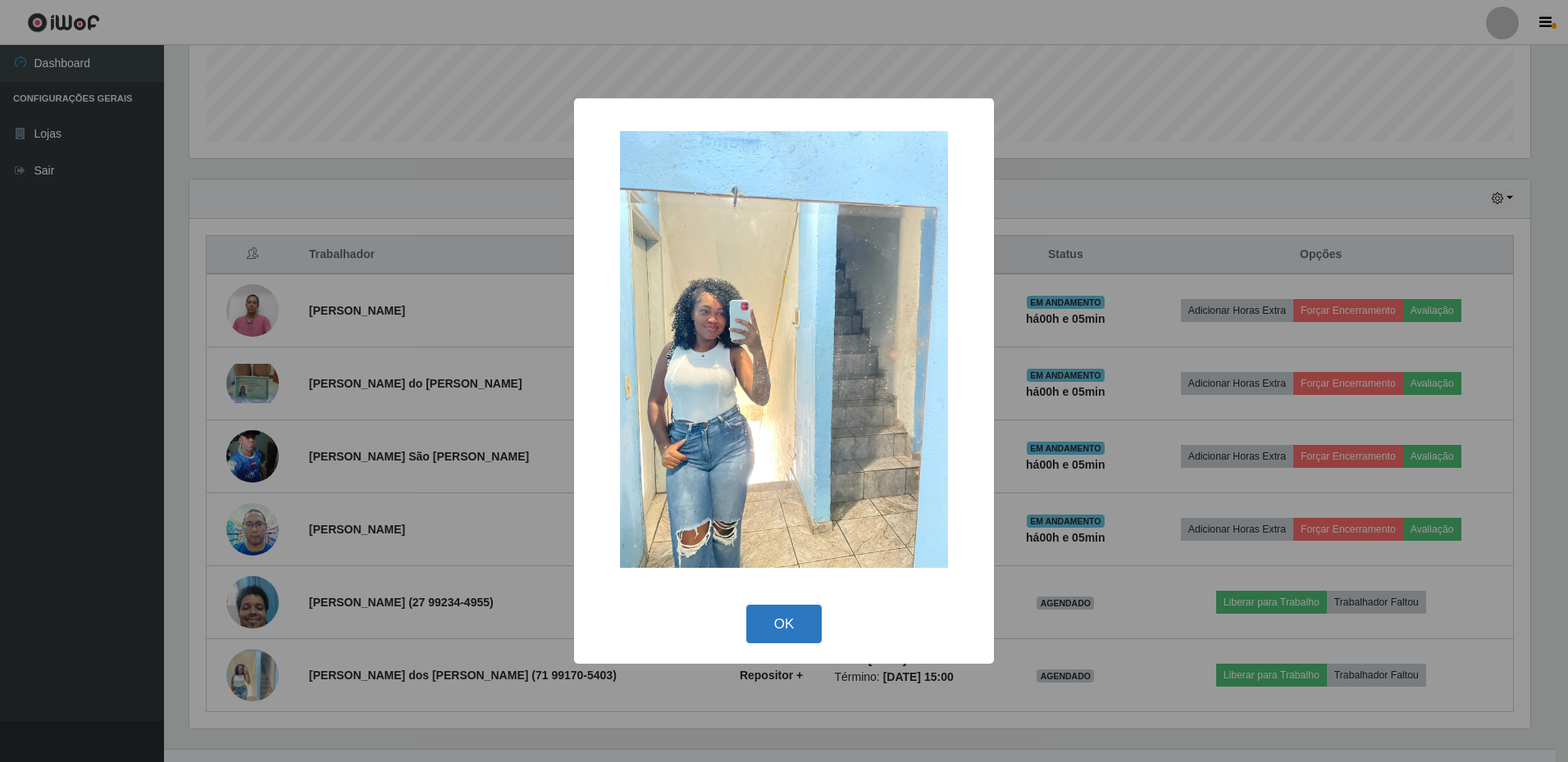
click at [797, 618] on button "OK" at bounding box center [784, 624] width 76 height 39
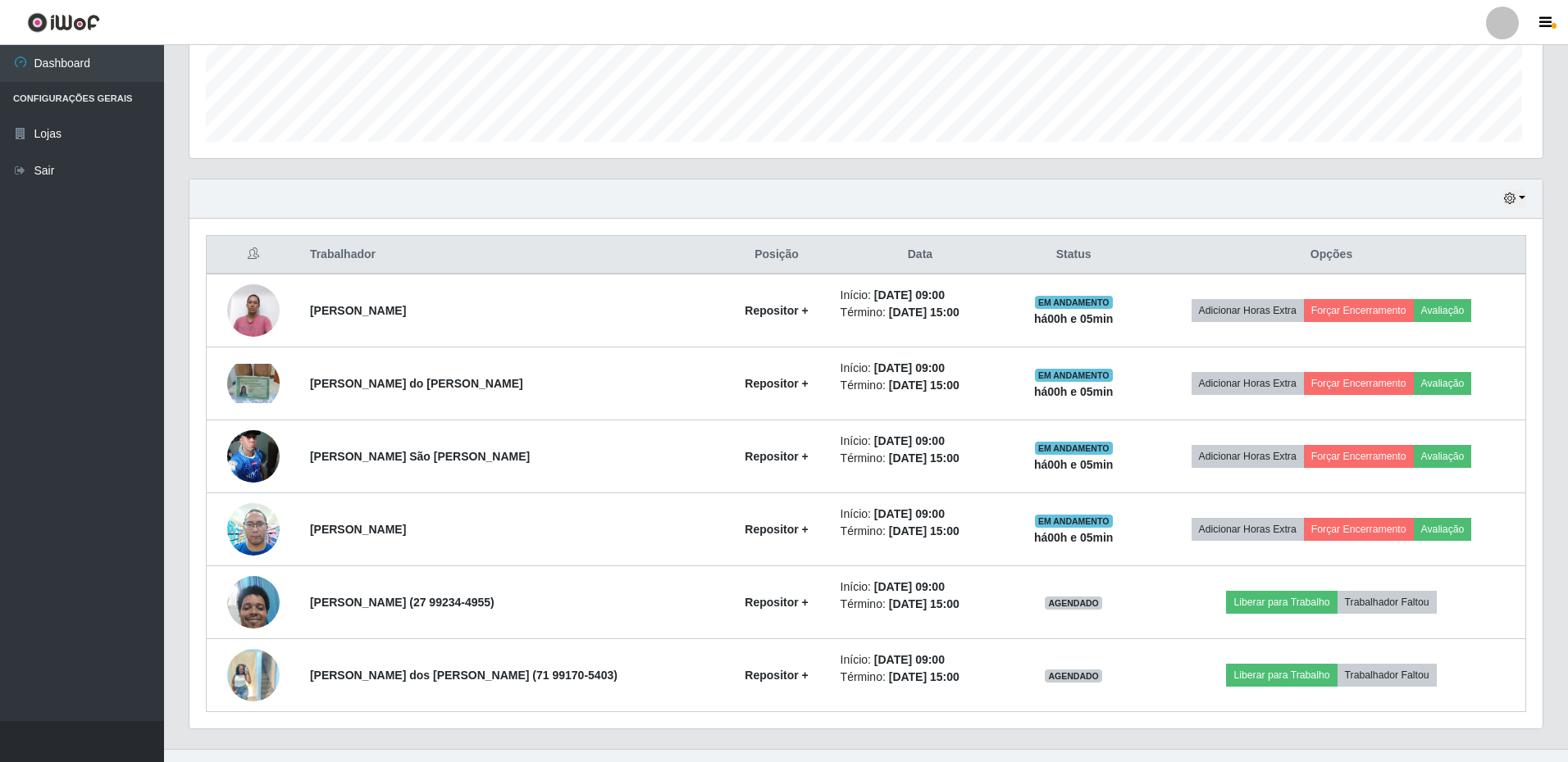
scroll to position [340, 1350]
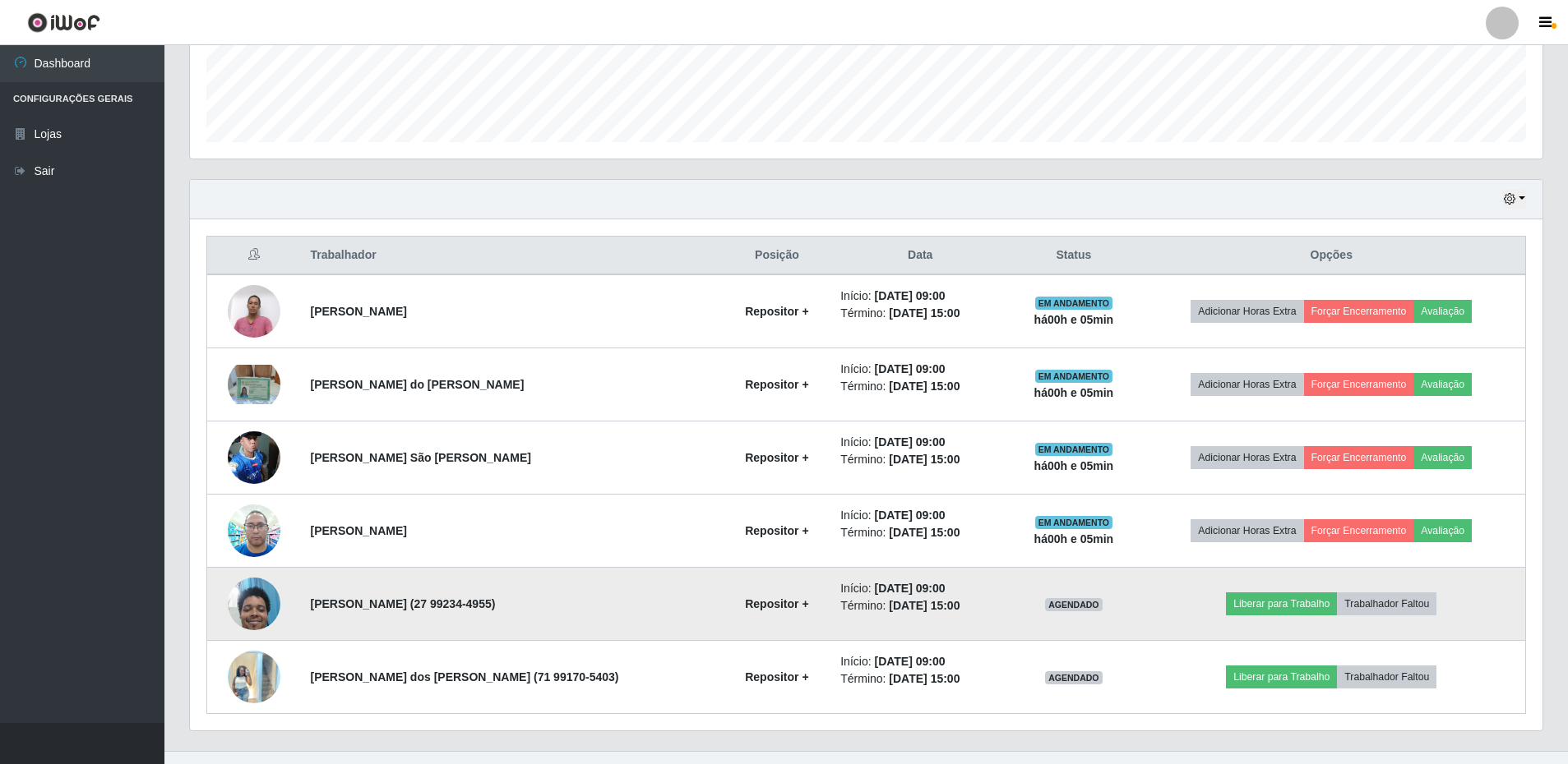
click at [261, 605] on img at bounding box center [255, 604] width 53 height 70
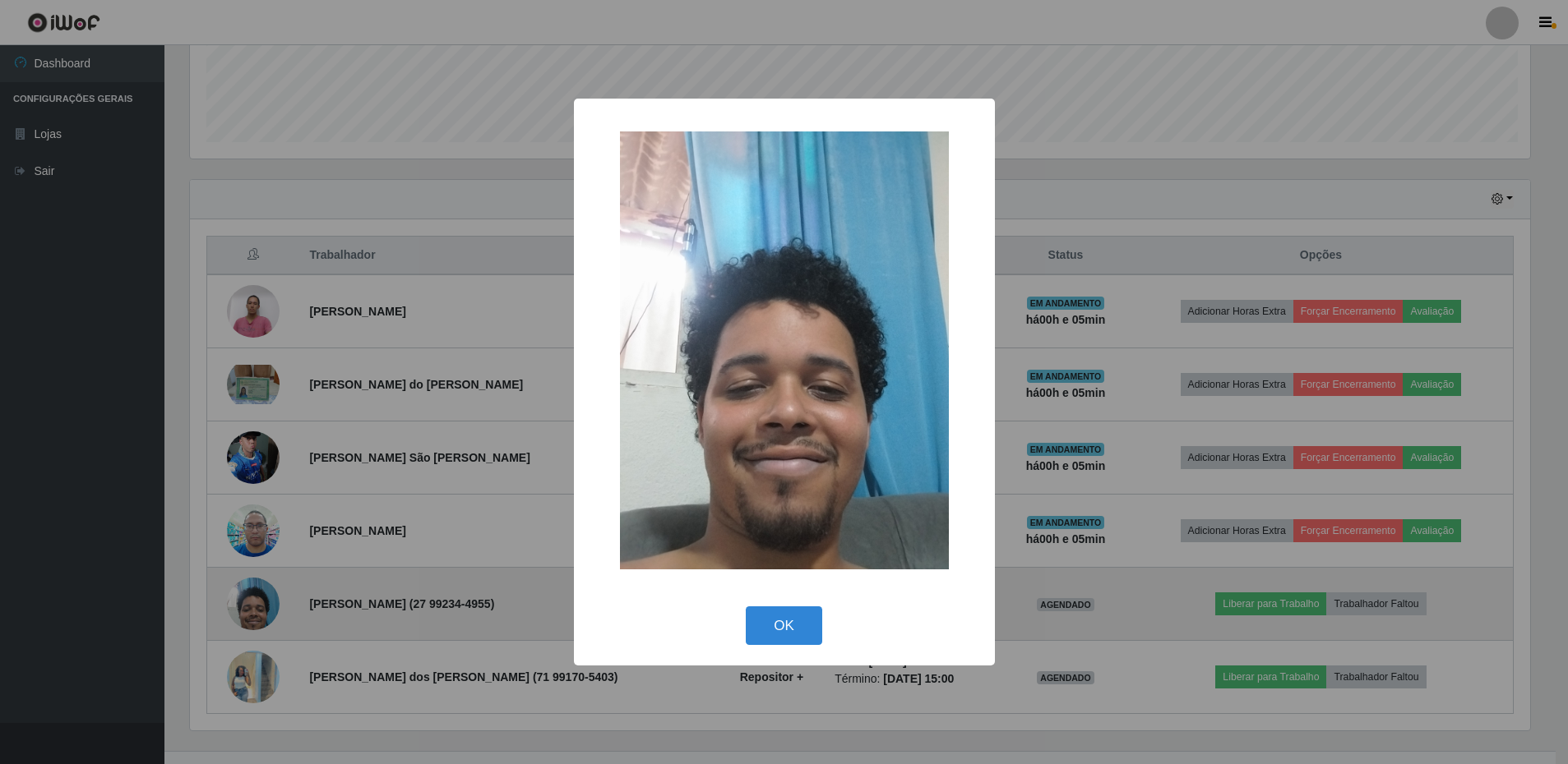
scroll to position [341, 1345]
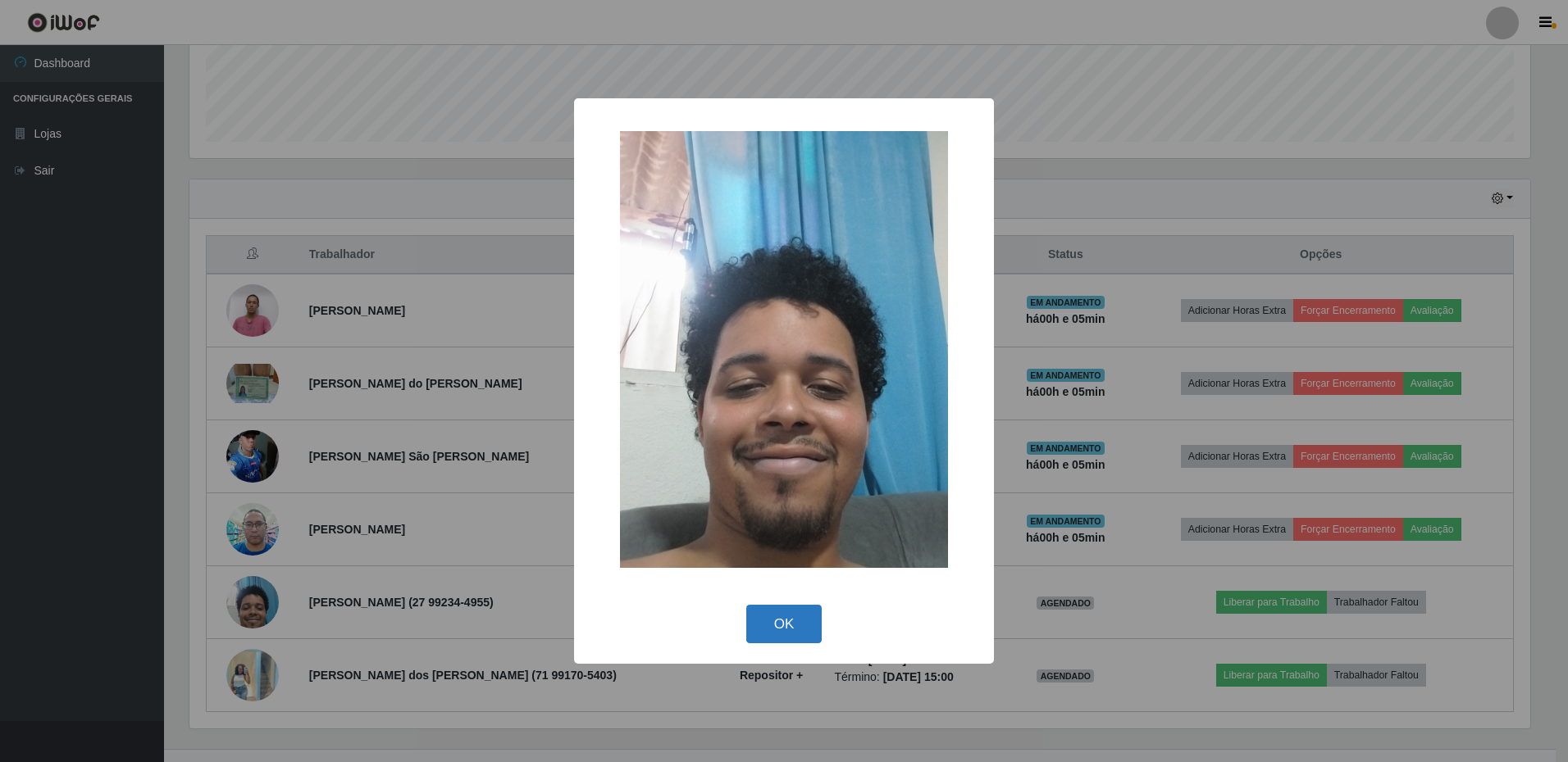
click at [801, 619] on button "OK" at bounding box center [784, 624] width 76 height 39
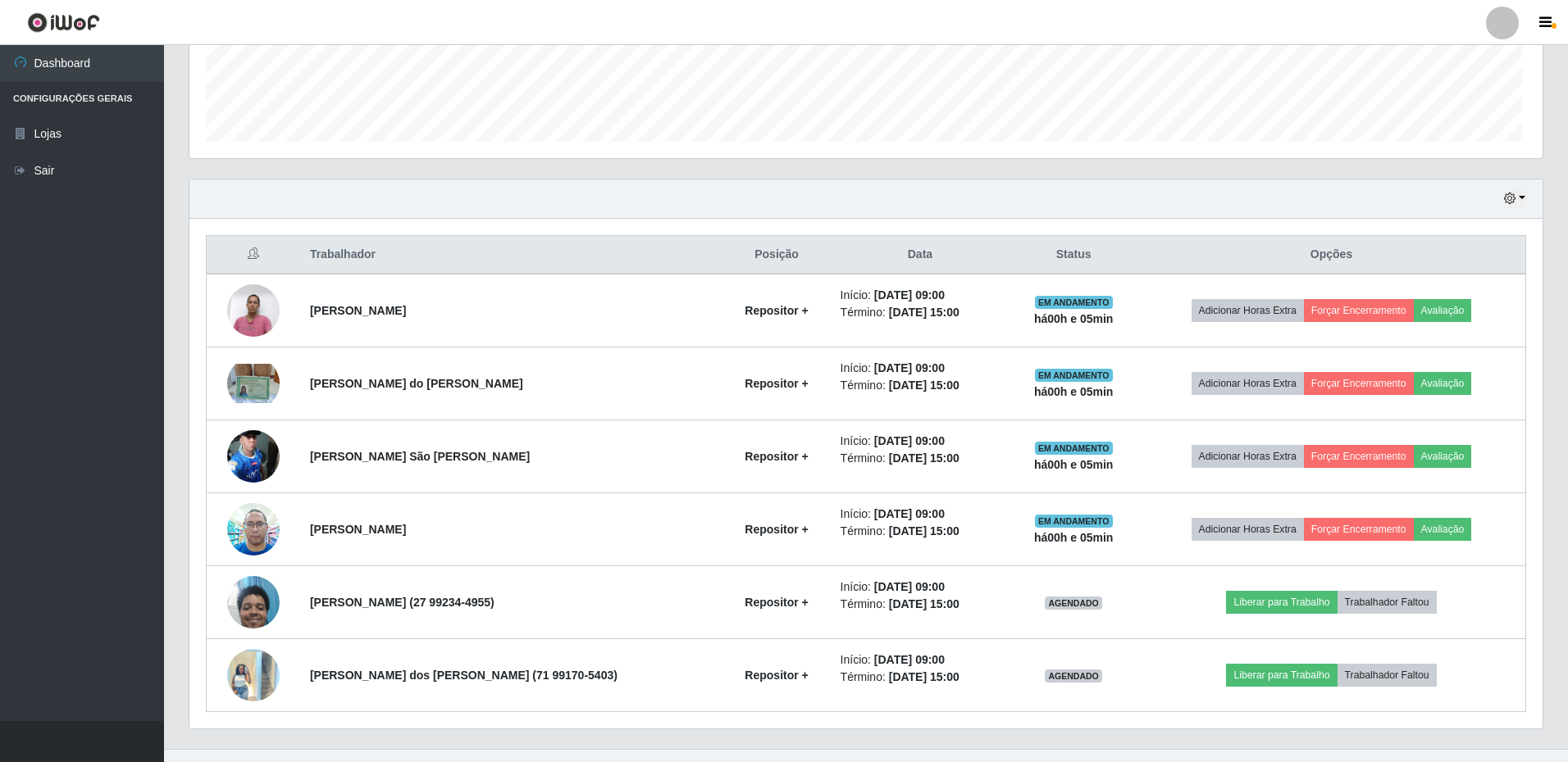
scroll to position [340, 1350]
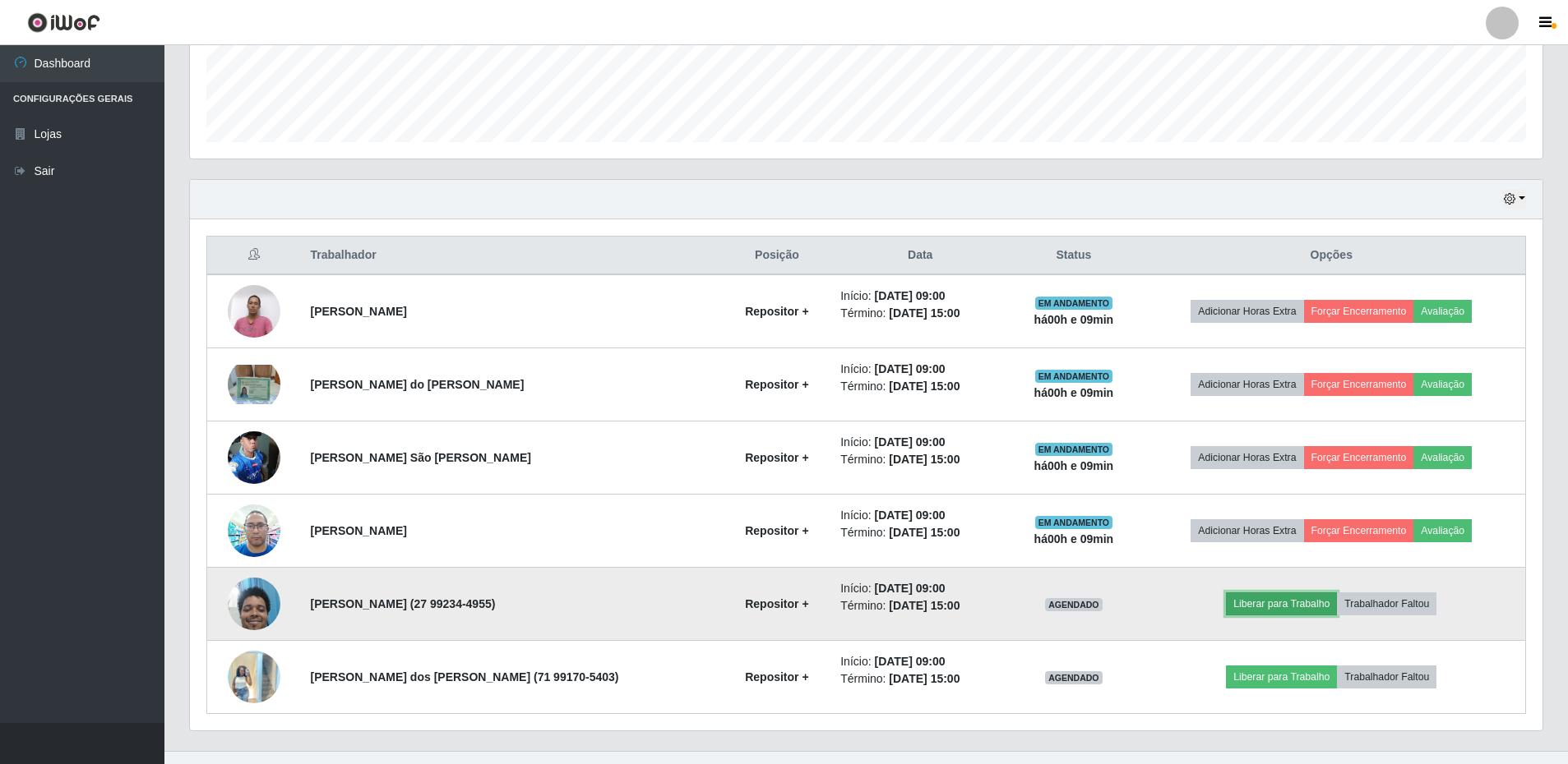
click at [1300, 603] on button "Liberar para Trabalho" at bounding box center [1281, 604] width 111 height 23
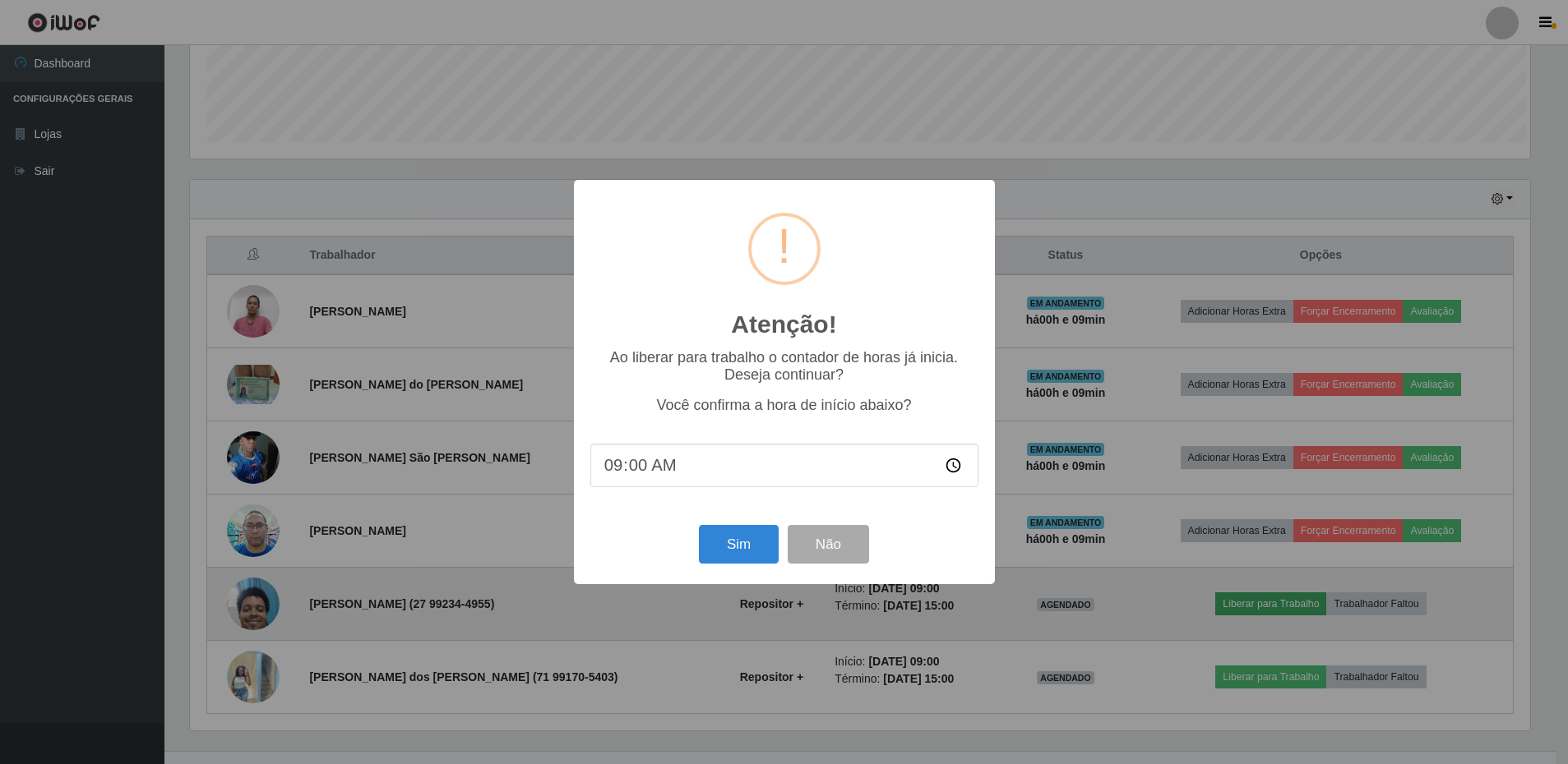
scroll to position [341, 1345]
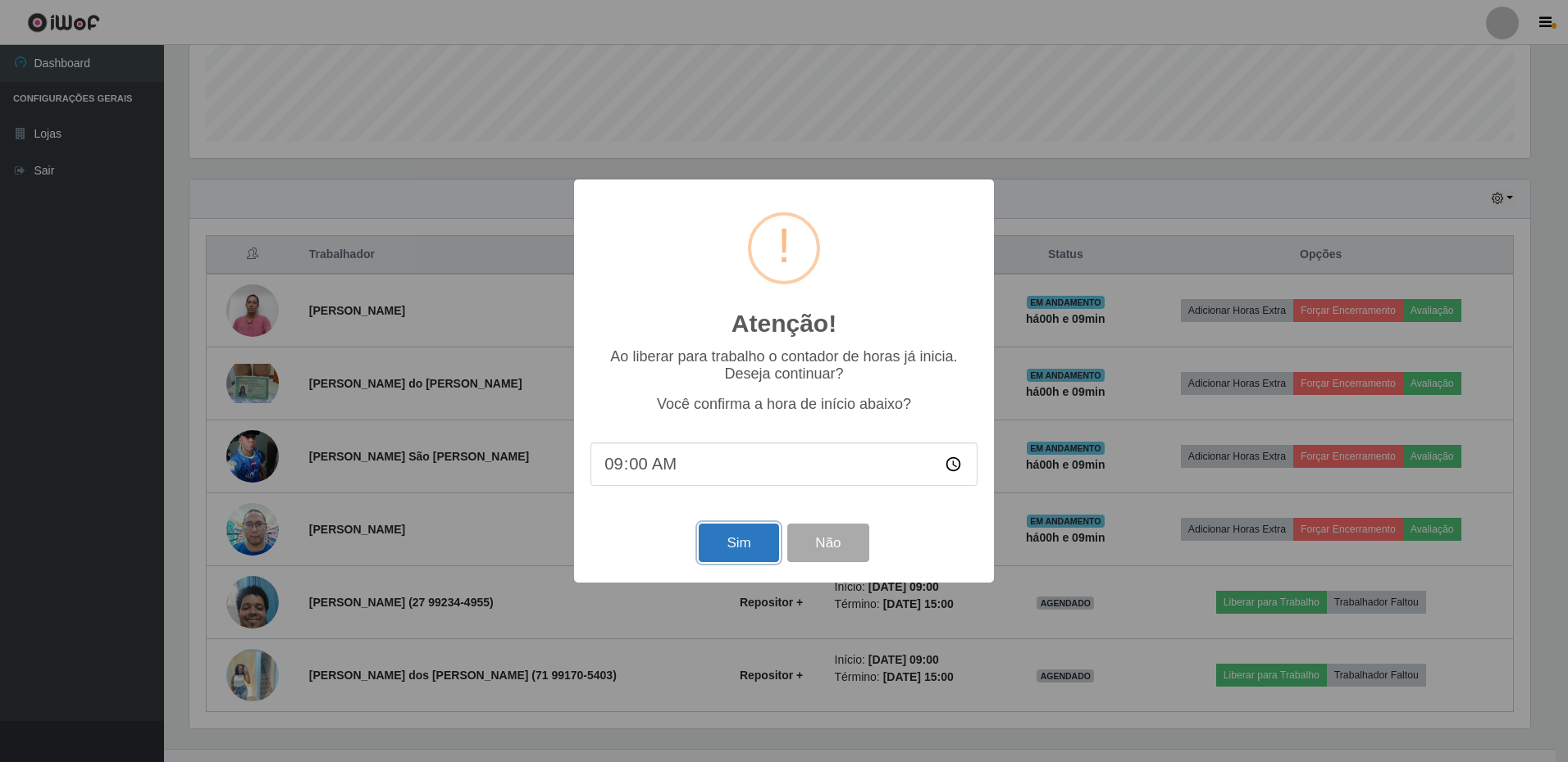
click at [748, 545] on button "Sim" at bounding box center [739, 543] width 80 height 39
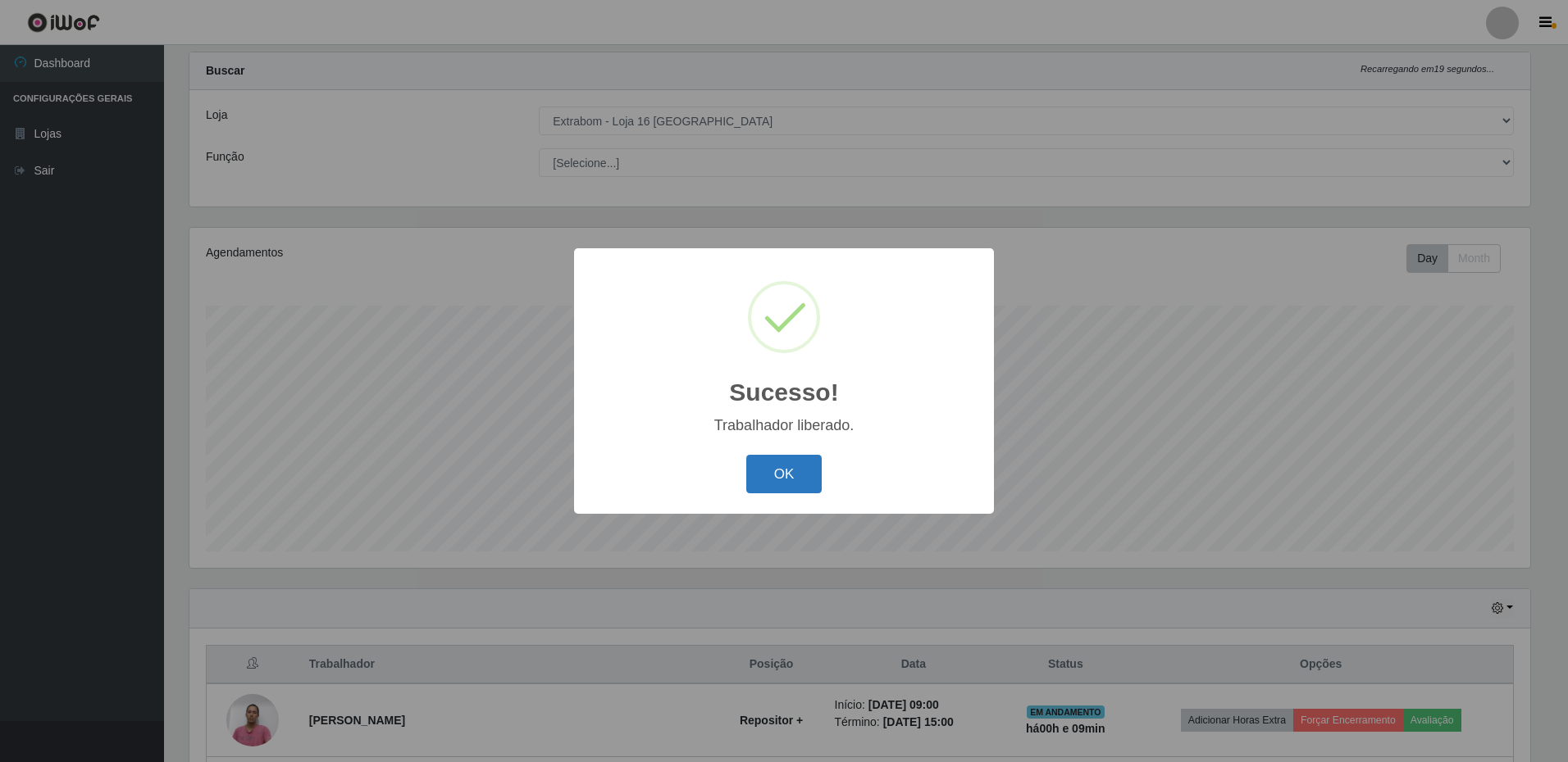
click at [771, 475] on button "OK" at bounding box center [784, 474] width 76 height 39
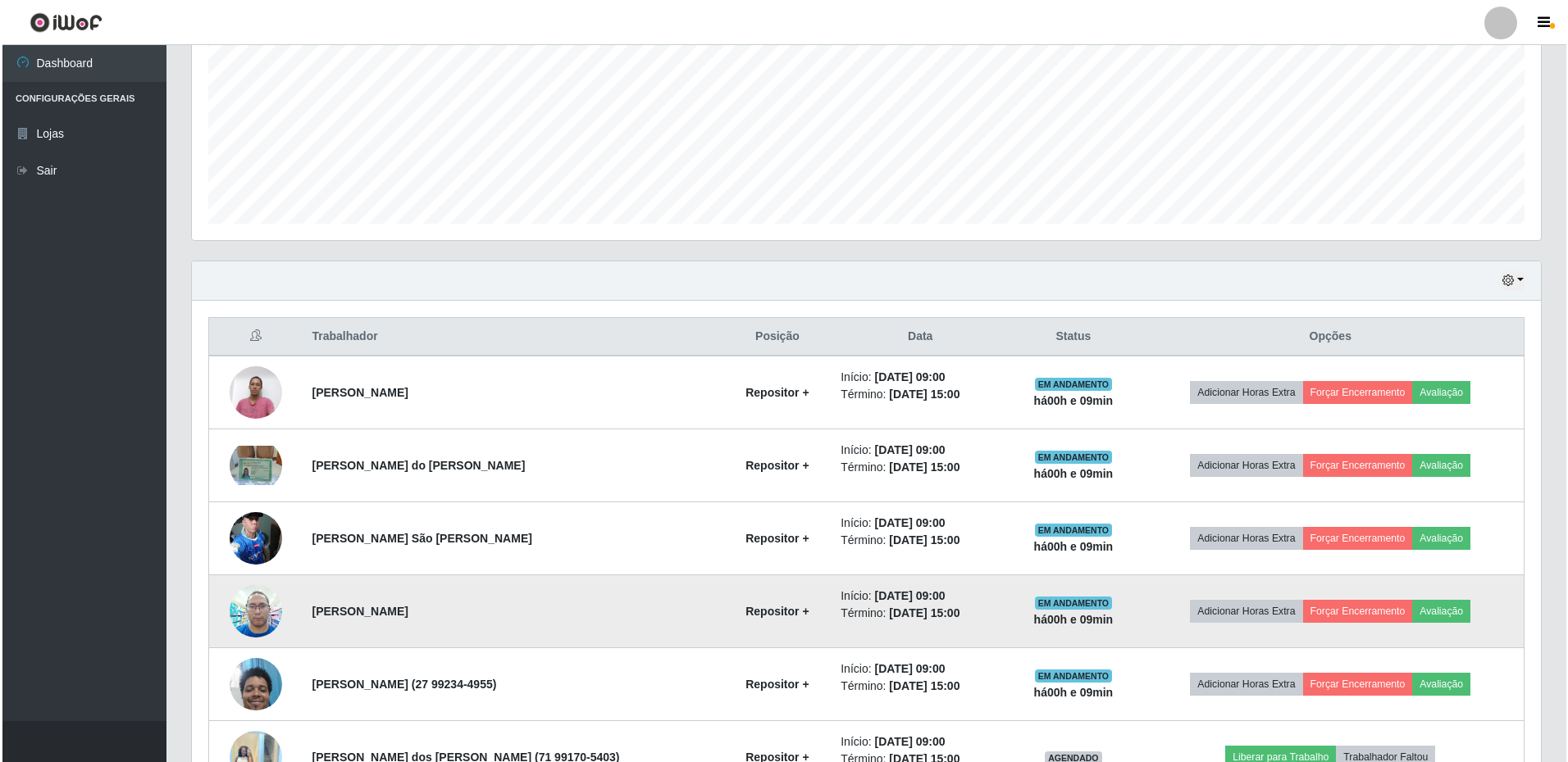
scroll to position [472, 0]
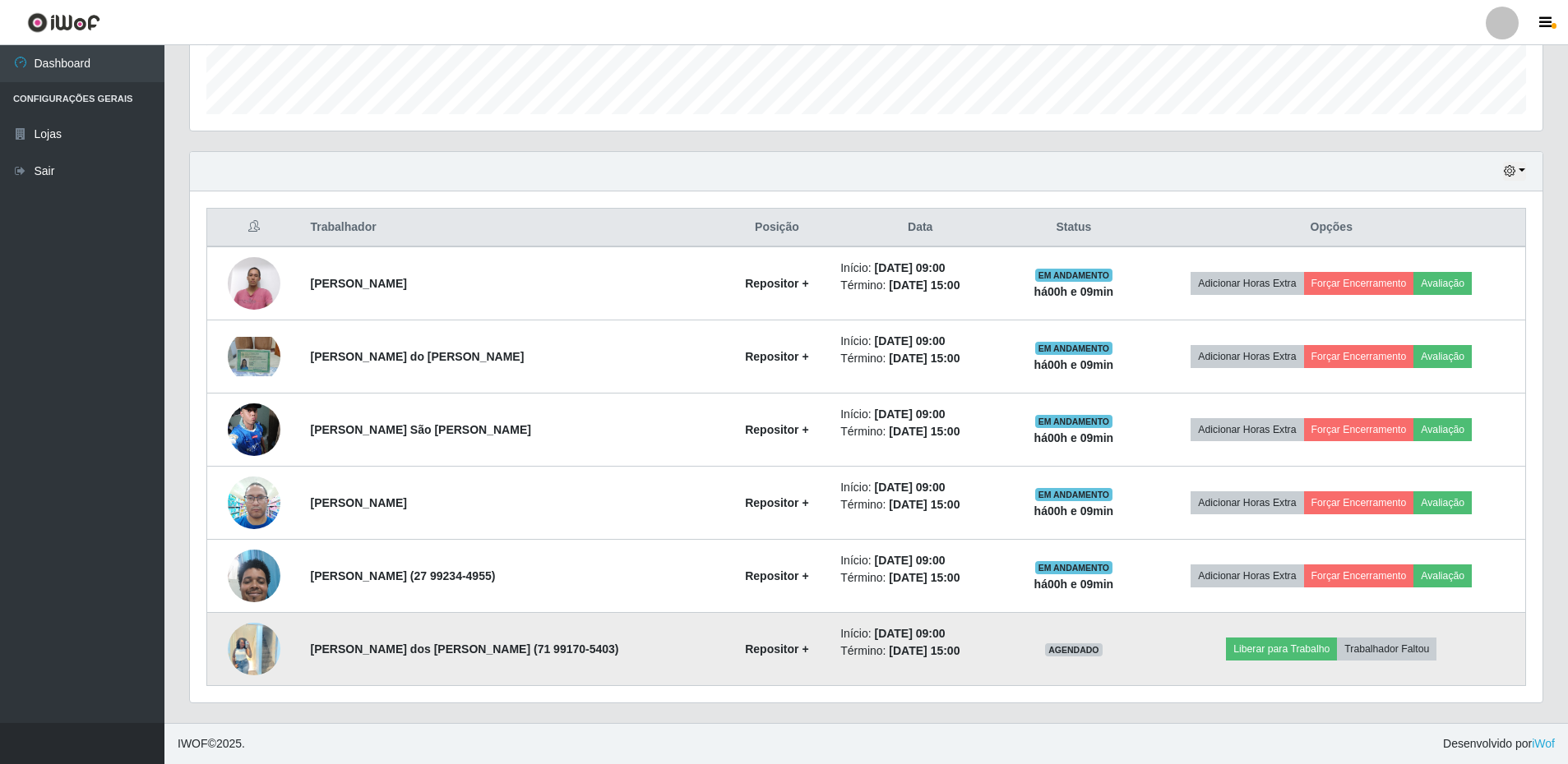
click at [256, 649] on img at bounding box center [255, 649] width 53 height 70
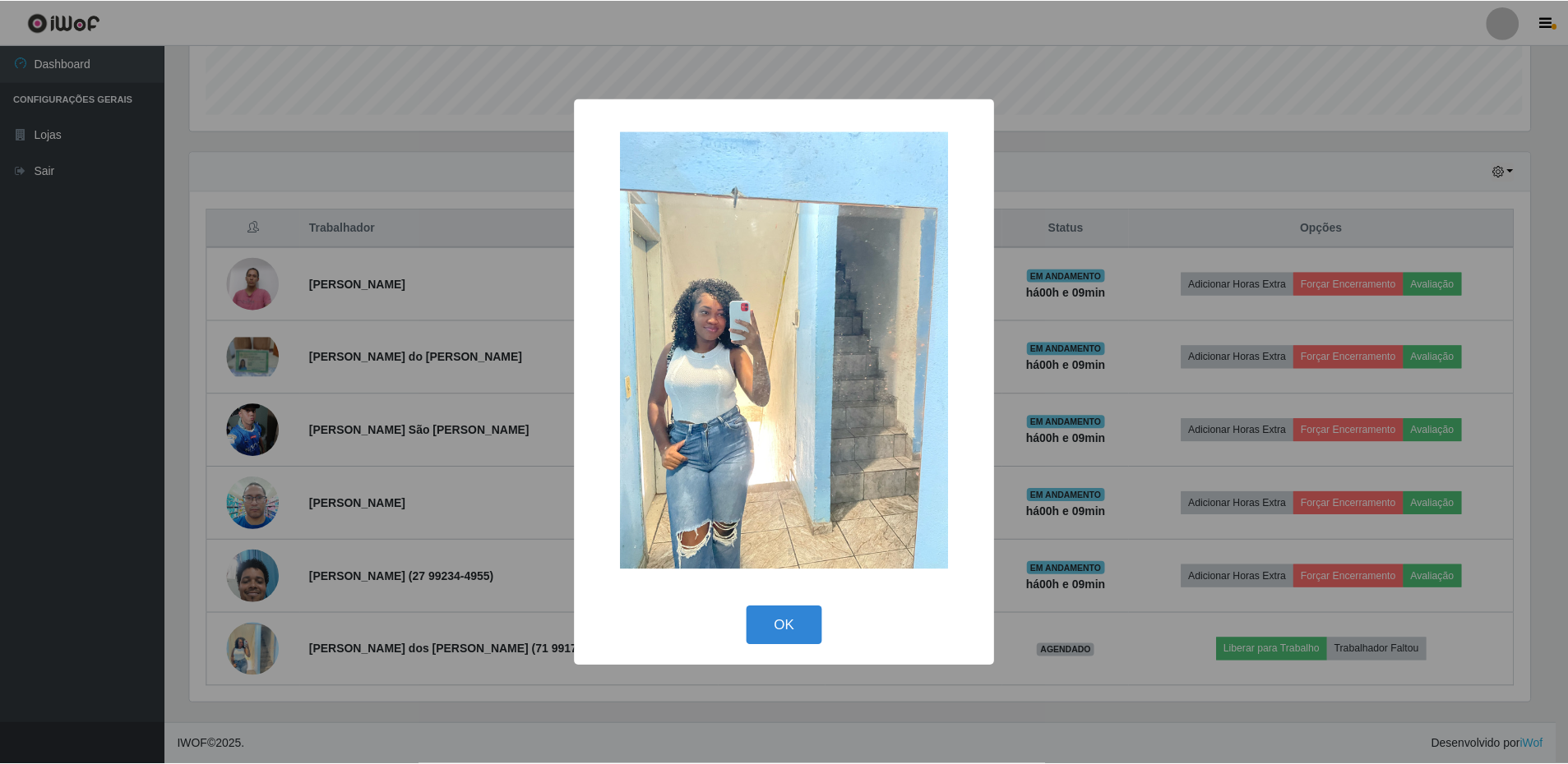
scroll to position [341, 1345]
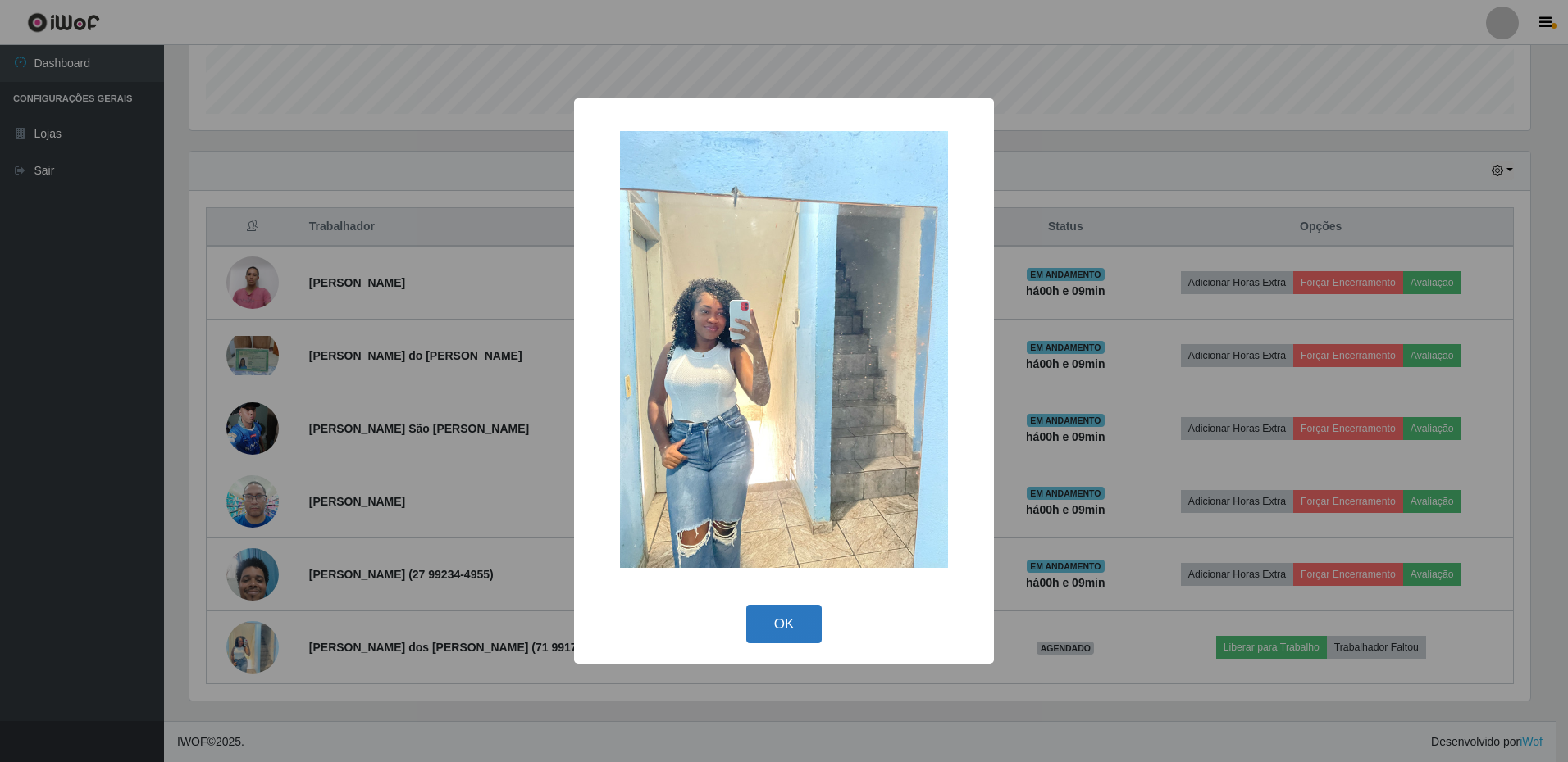
click at [782, 622] on button "OK" at bounding box center [784, 624] width 76 height 39
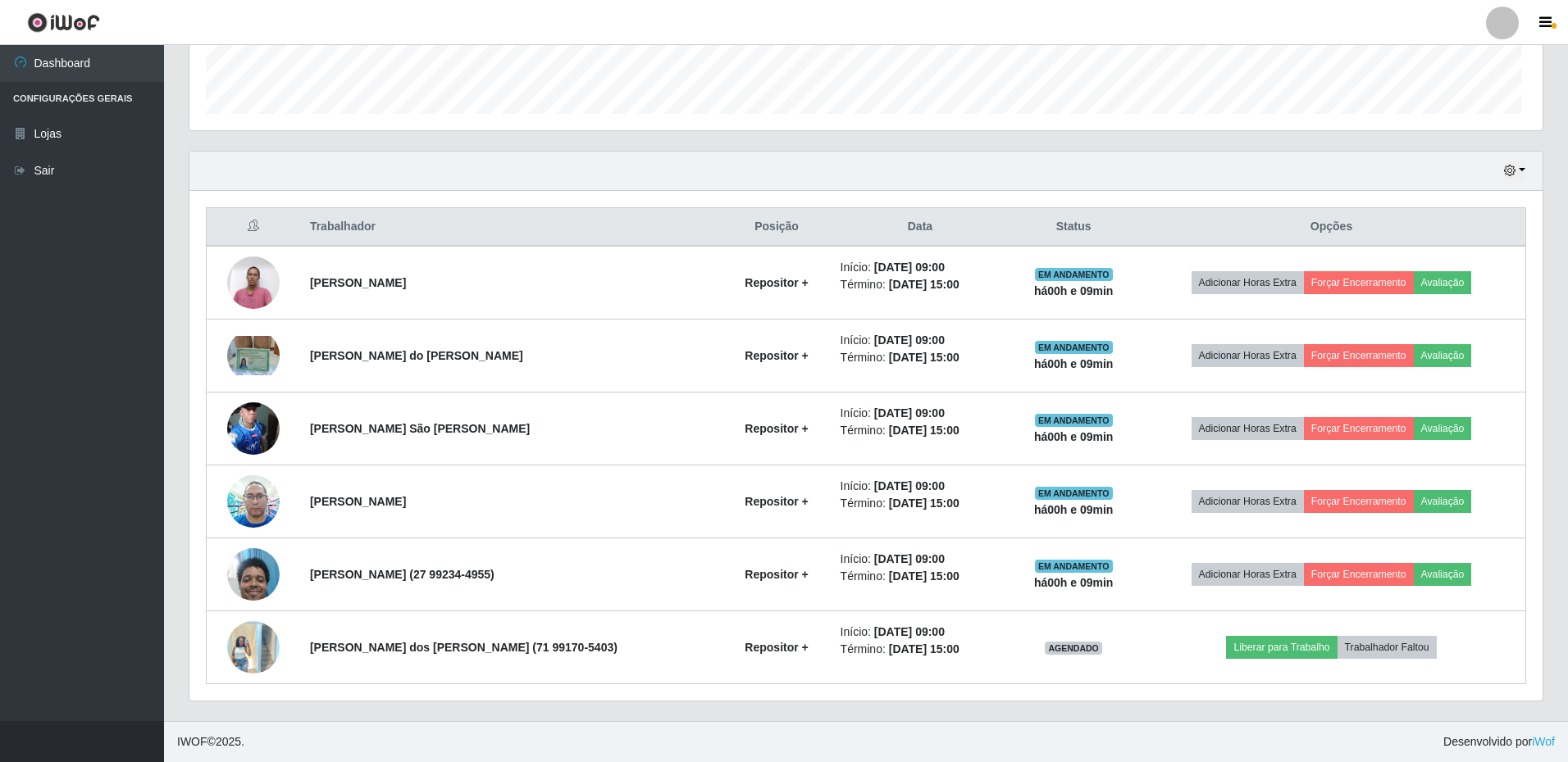
scroll to position [340, 1350]
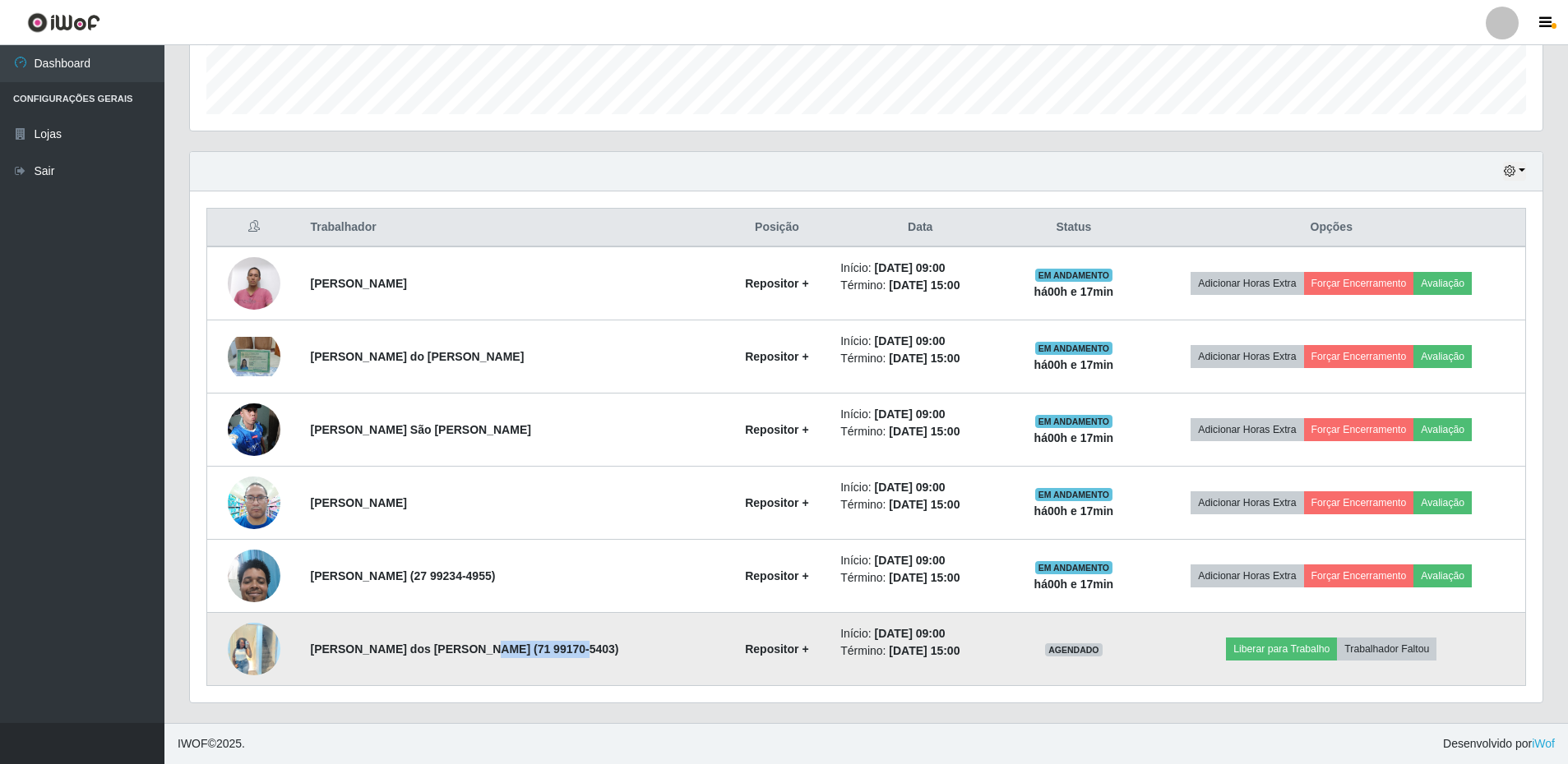
drag, startPoint x: 563, startPoint y: 650, endPoint x: 468, endPoint y: 655, distance: 95.1
click at [468, 655] on td "[PERSON_NAME] dos [PERSON_NAME] (71 99170-5403)" at bounding box center [512, 650] width 423 height 73
click at [1260, 652] on button "Liberar para Trabalho" at bounding box center [1281, 649] width 111 height 23
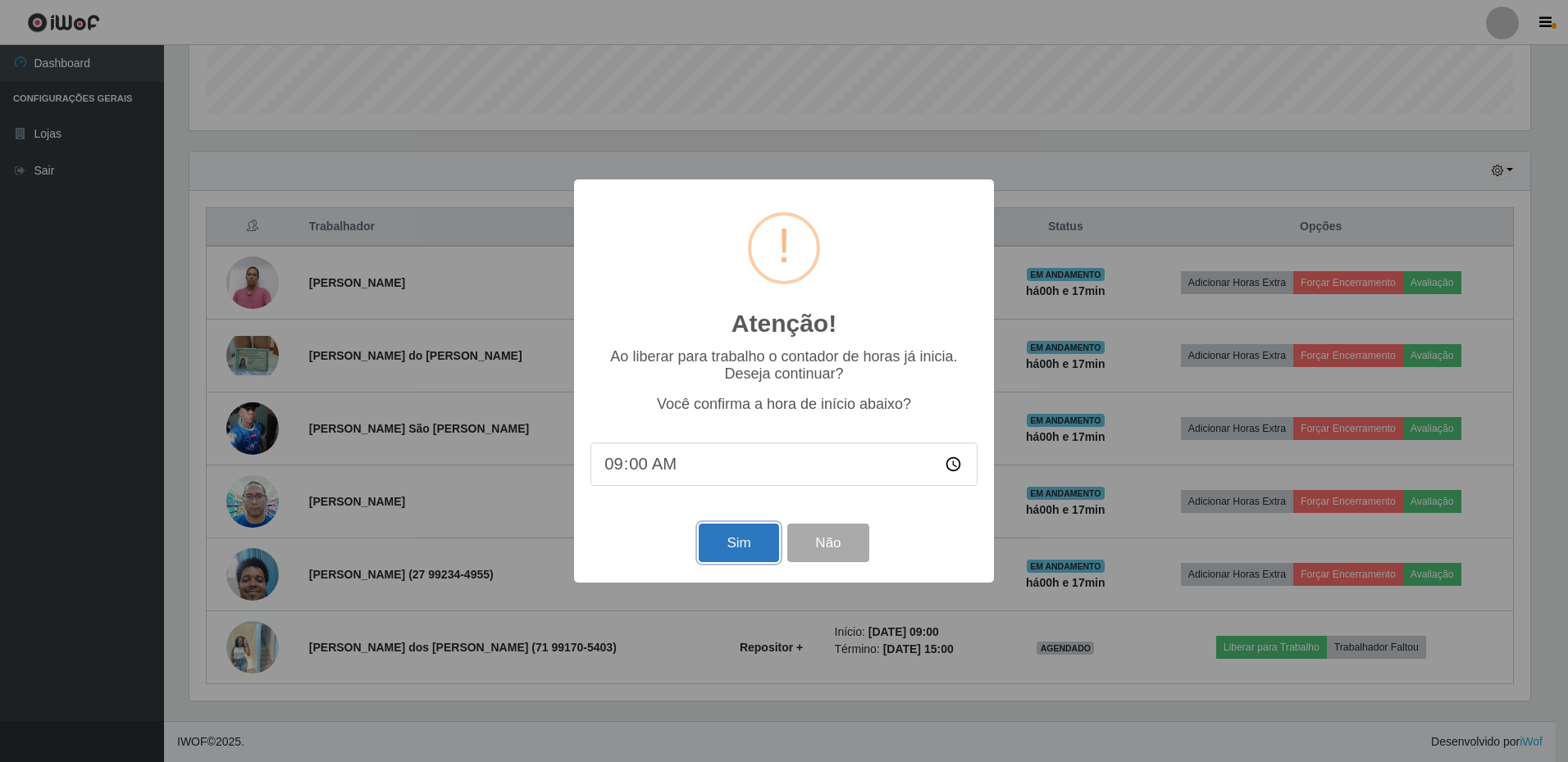
click at [712, 547] on button "Sim" at bounding box center [739, 543] width 80 height 39
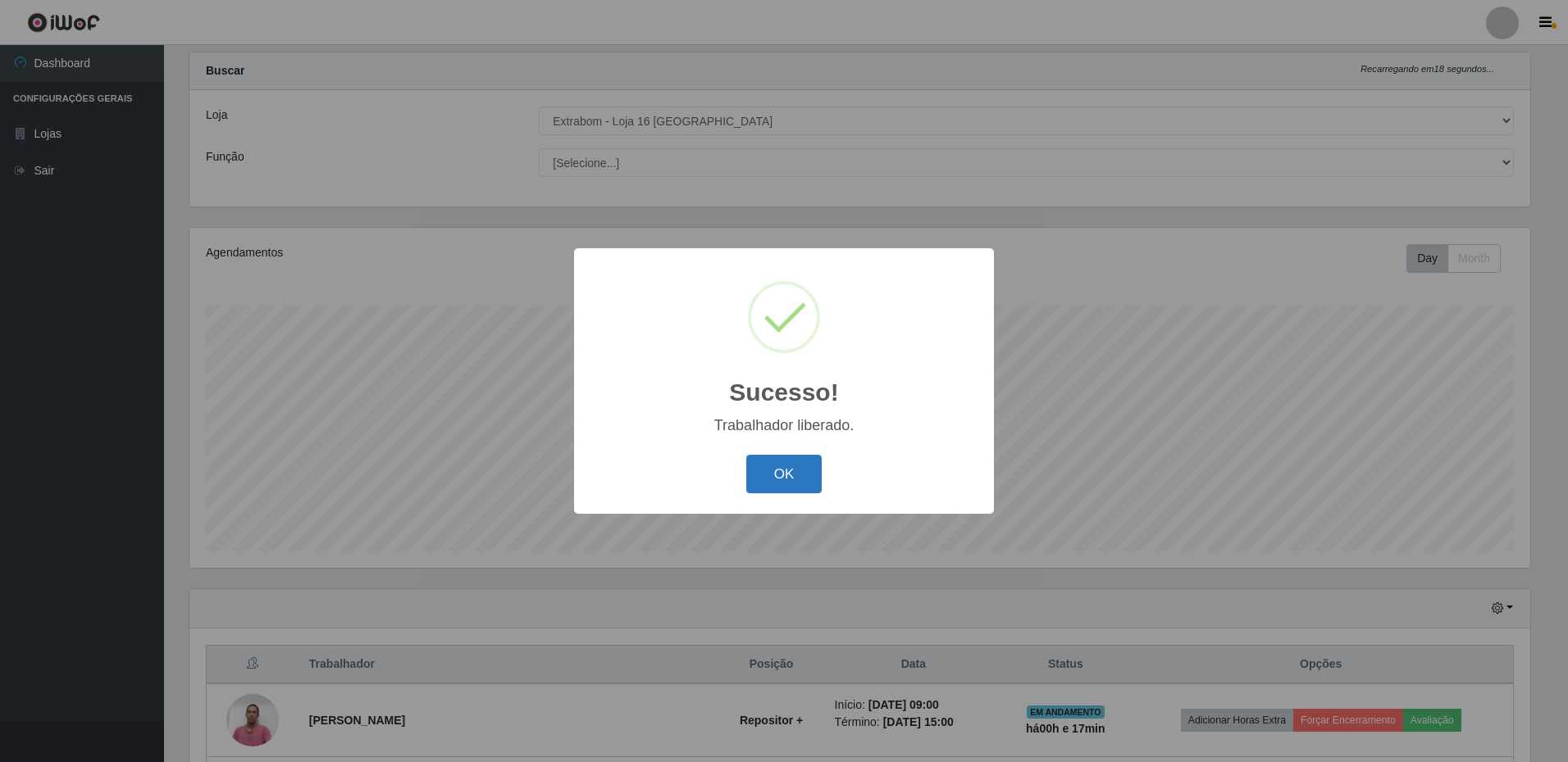
click at [771, 478] on button "OK" at bounding box center [784, 474] width 76 height 39
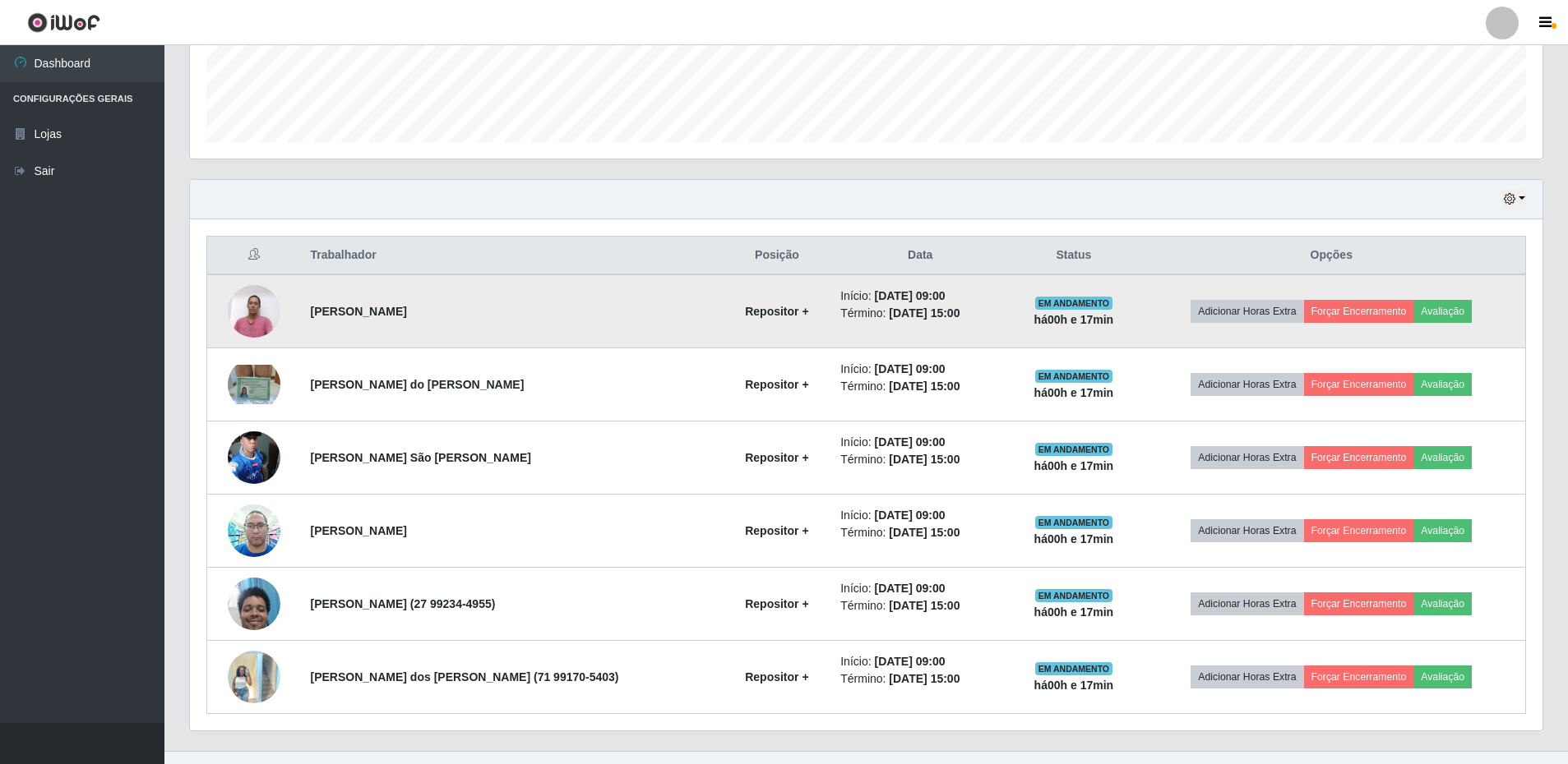
scroll to position [473, 0]
